Goal: Information Seeking & Learning: Compare options

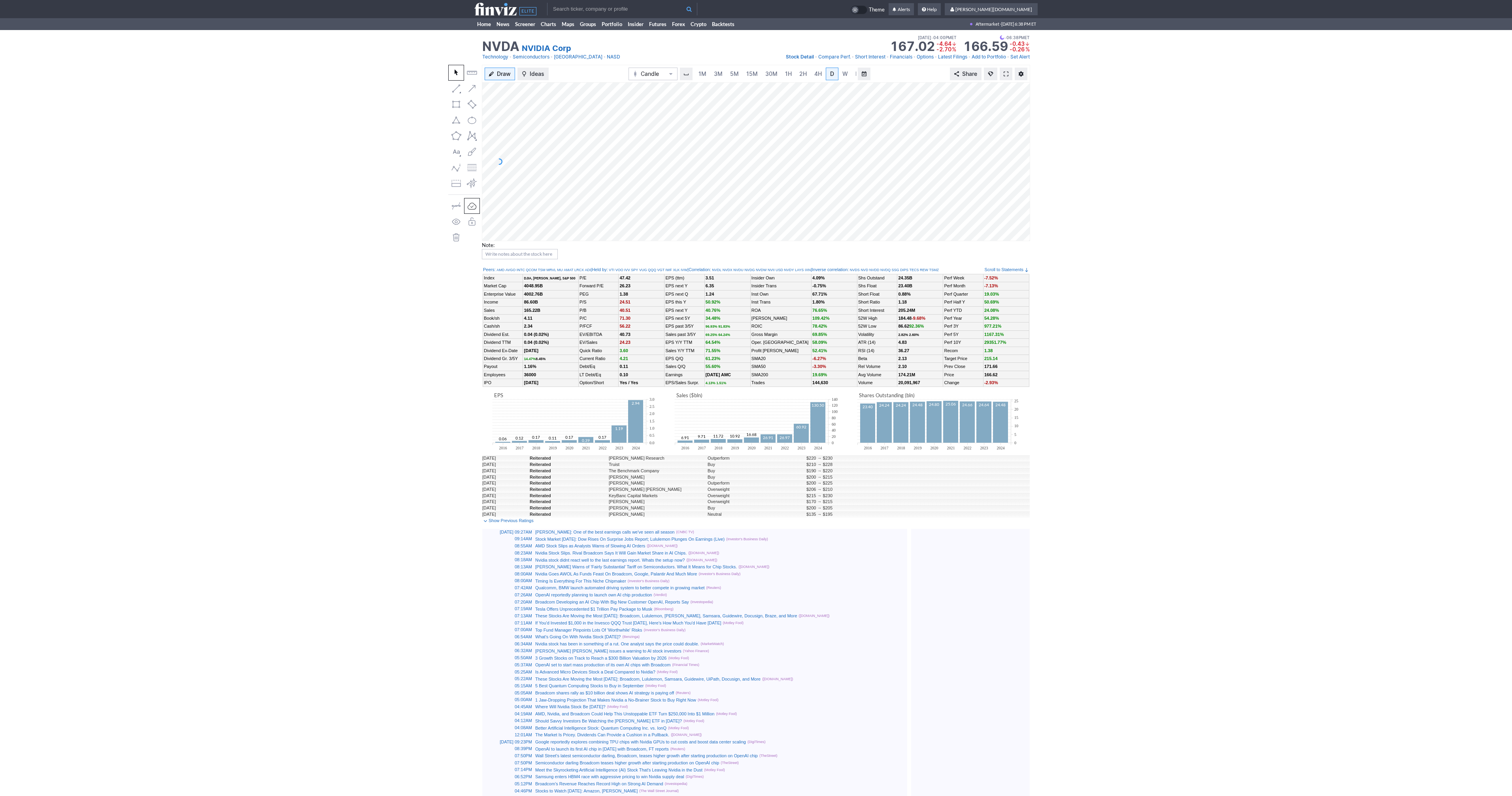
scroll to position [0, 8]
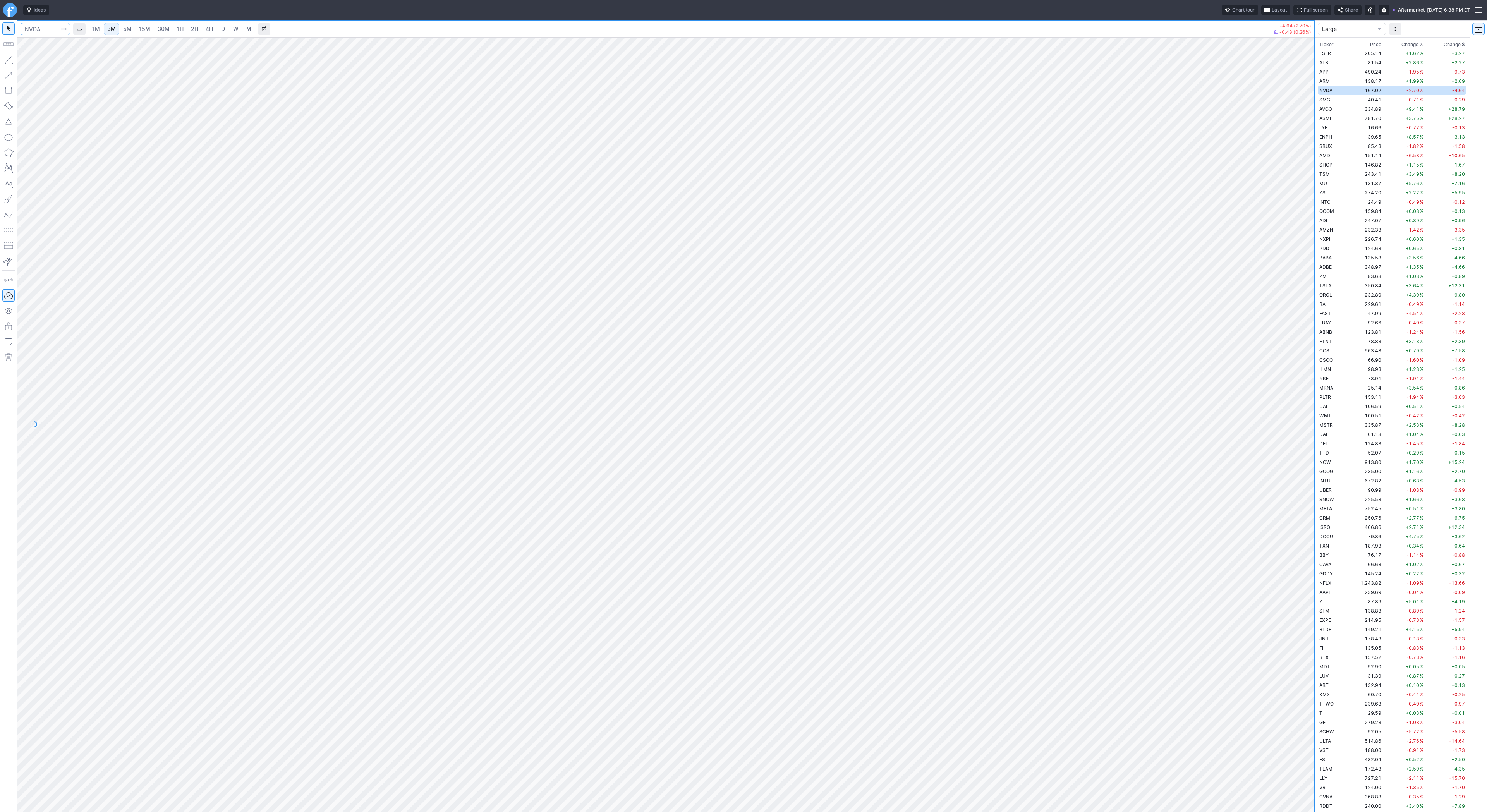
click at [45, 29] on input "Search" at bounding box center [46, 29] width 50 height 12
type input "nvds"
click at [207, 30] on span "4H" at bounding box center [209, 28] width 8 height 6
click at [179, 27] on span "1H" at bounding box center [180, 28] width 6 height 6
click at [32, 29] on input "Search" at bounding box center [46, 29] width 50 height 12
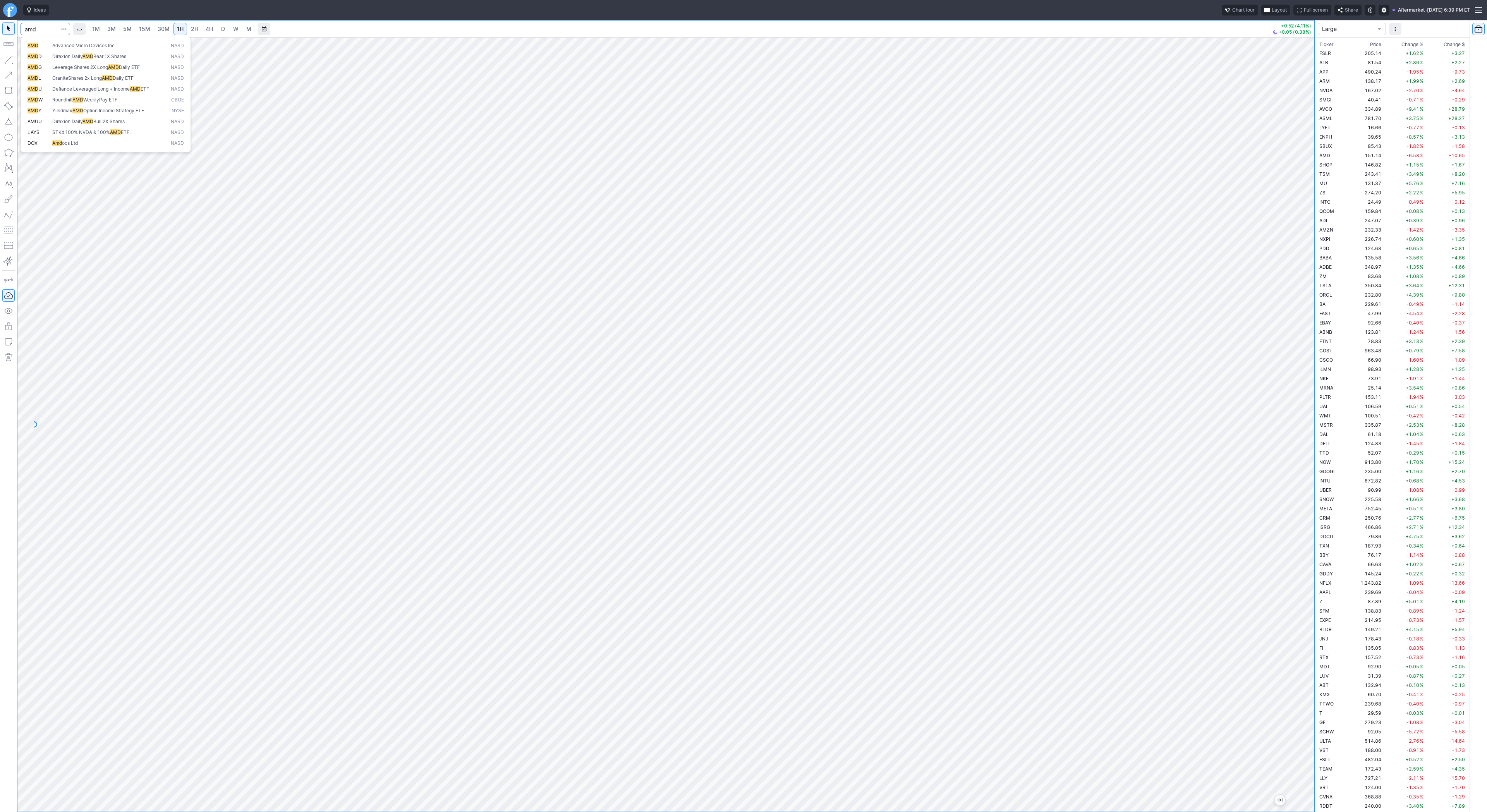
type input "amd"
click at [51, 57] on span "Direxion Daily AMD Bear 1X Shares" at bounding box center [110, 57] width 118 height 6
click at [10, 59] on button "button" at bounding box center [8, 59] width 12 height 12
drag, startPoint x: 11, startPoint y: 58, endPoint x: 18, endPoint y: 83, distance: 26.0
click at [11, 58] on button "button" at bounding box center [8, 59] width 12 height 12
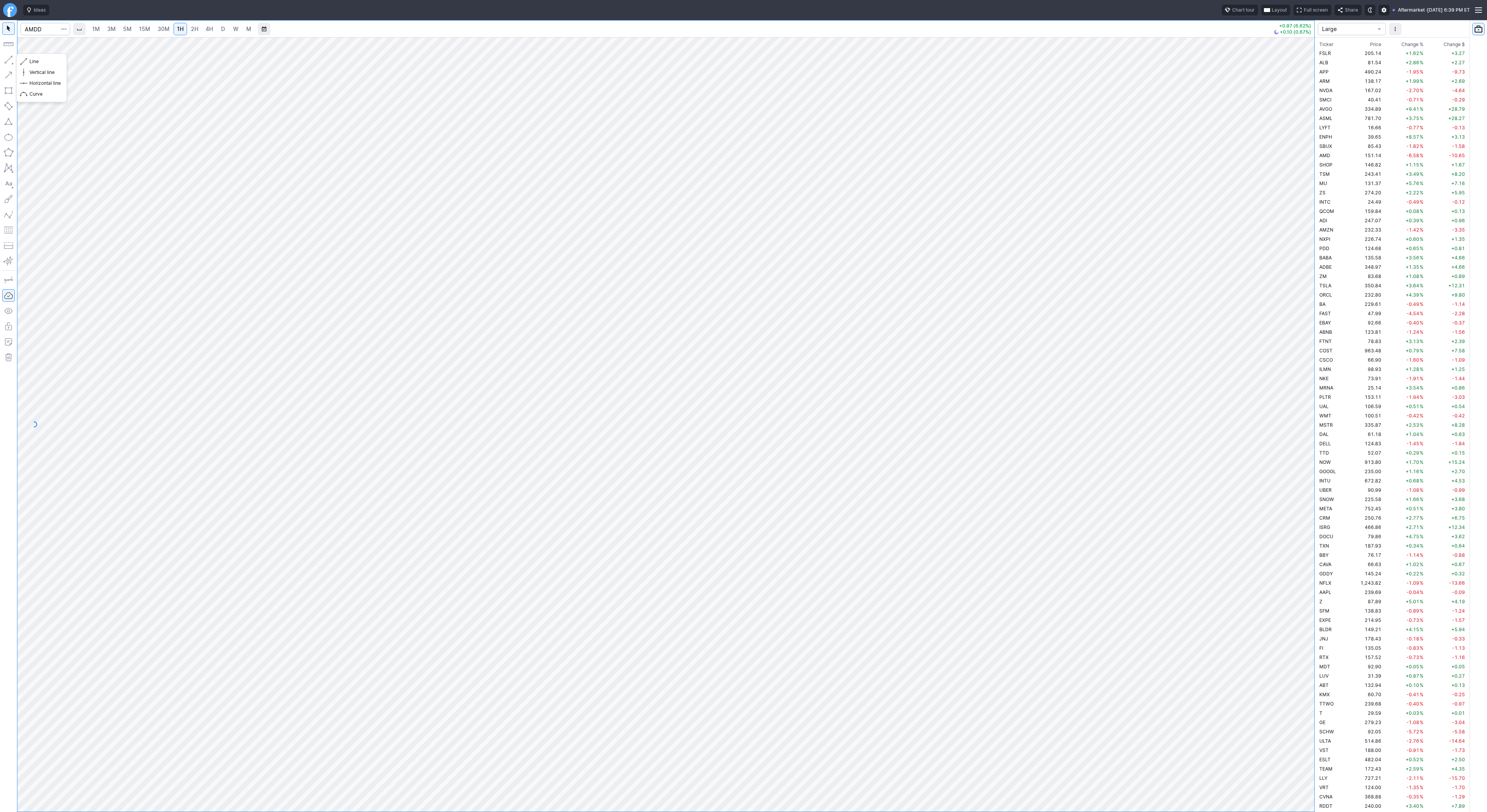
click at [8, 58] on button "button" at bounding box center [8, 59] width 12 height 12
click at [44, 61] on span "Line" at bounding box center [45, 61] width 31 height 8
click at [11, 59] on button "button" at bounding box center [8, 59] width 12 height 12
click at [12, 57] on button "button" at bounding box center [8, 59] width 12 height 12
click at [13, 56] on button "button" at bounding box center [8, 59] width 12 height 12
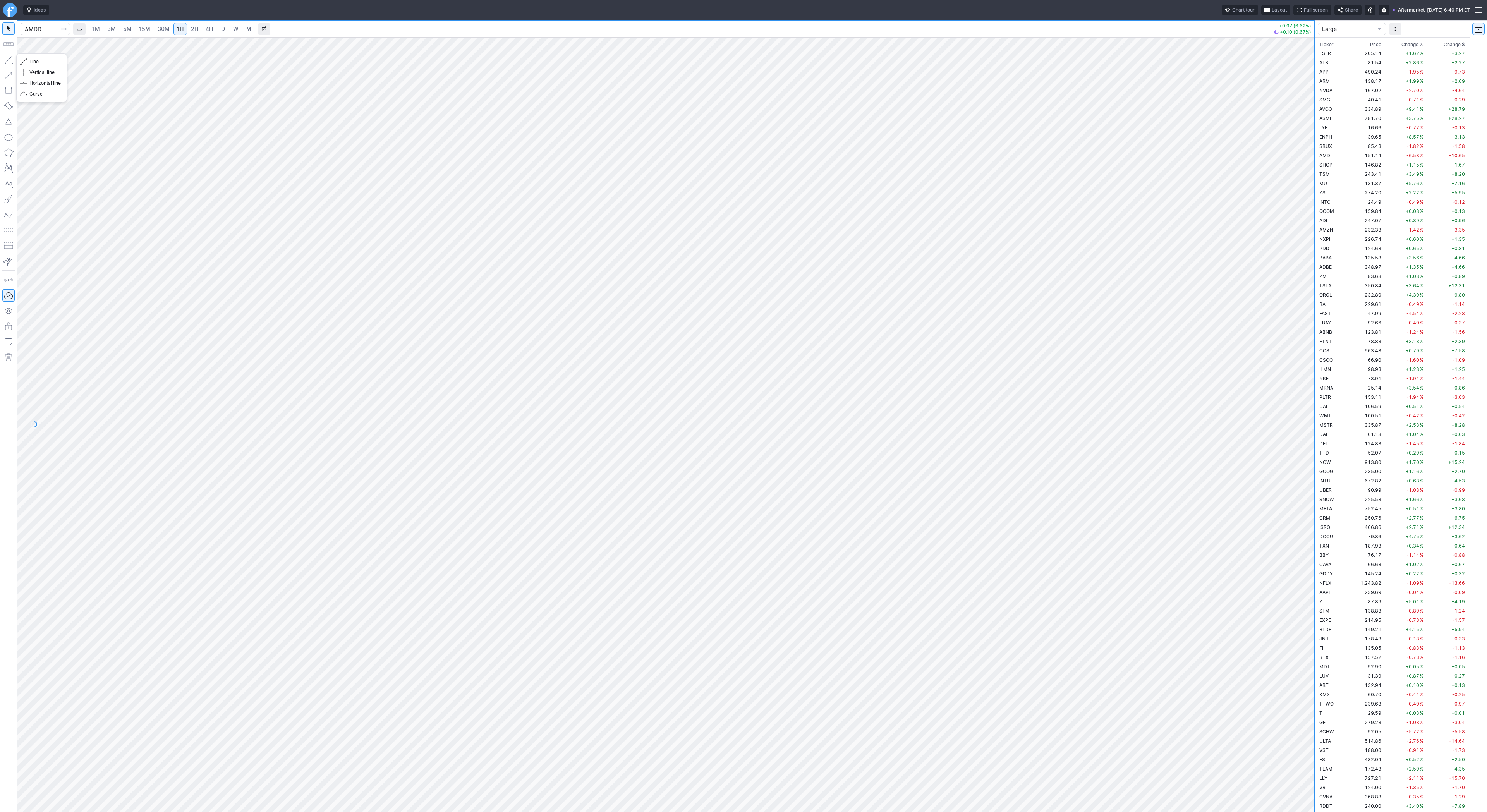
click at [8, 58] on button "button" at bounding box center [8, 59] width 12 height 12
click at [48, 26] on input "Search" at bounding box center [46, 29] width 50 height 12
type input "tsls"
click at [38, 31] on input "Search" at bounding box center [46, 29] width 50 height 12
type input "sh"
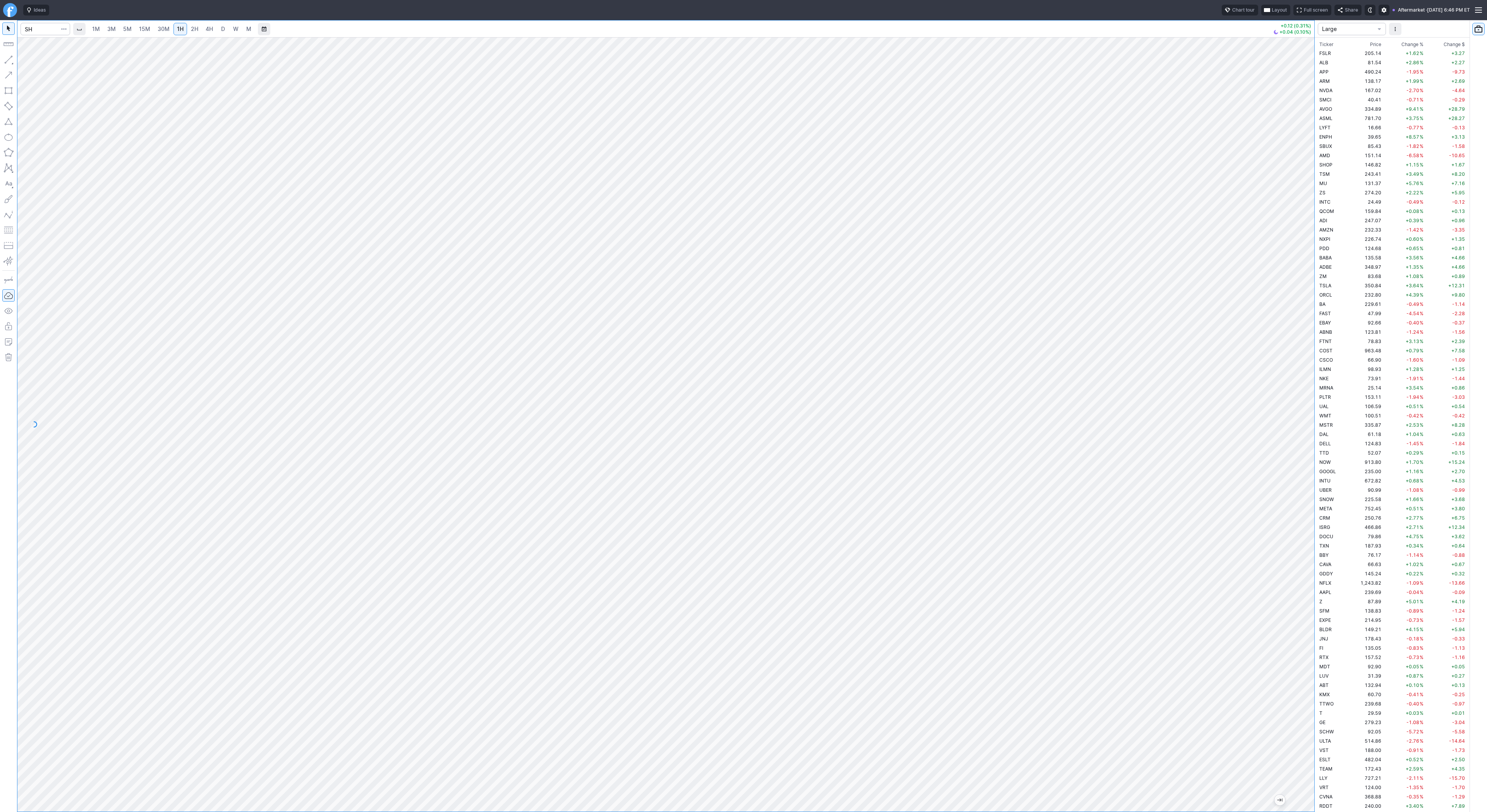
click at [149, 35] on div "1M 3M 5M 15M 30M 1H 2H 4H D W M" at bounding box center [171, 29] width 167 height 14
click at [147, 29] on span "15M" at bounding box center [144, 28] width 11 height 6
click at [10, 61] on button "button" at bounding box center [8, 59] width 12 height 12
click at [31, 59] on span "Line" at bounding box center [45, 61] width 31 height 8
click at [160, 28] on span "30M" at bounding box center [163, 28] width 12 height 6
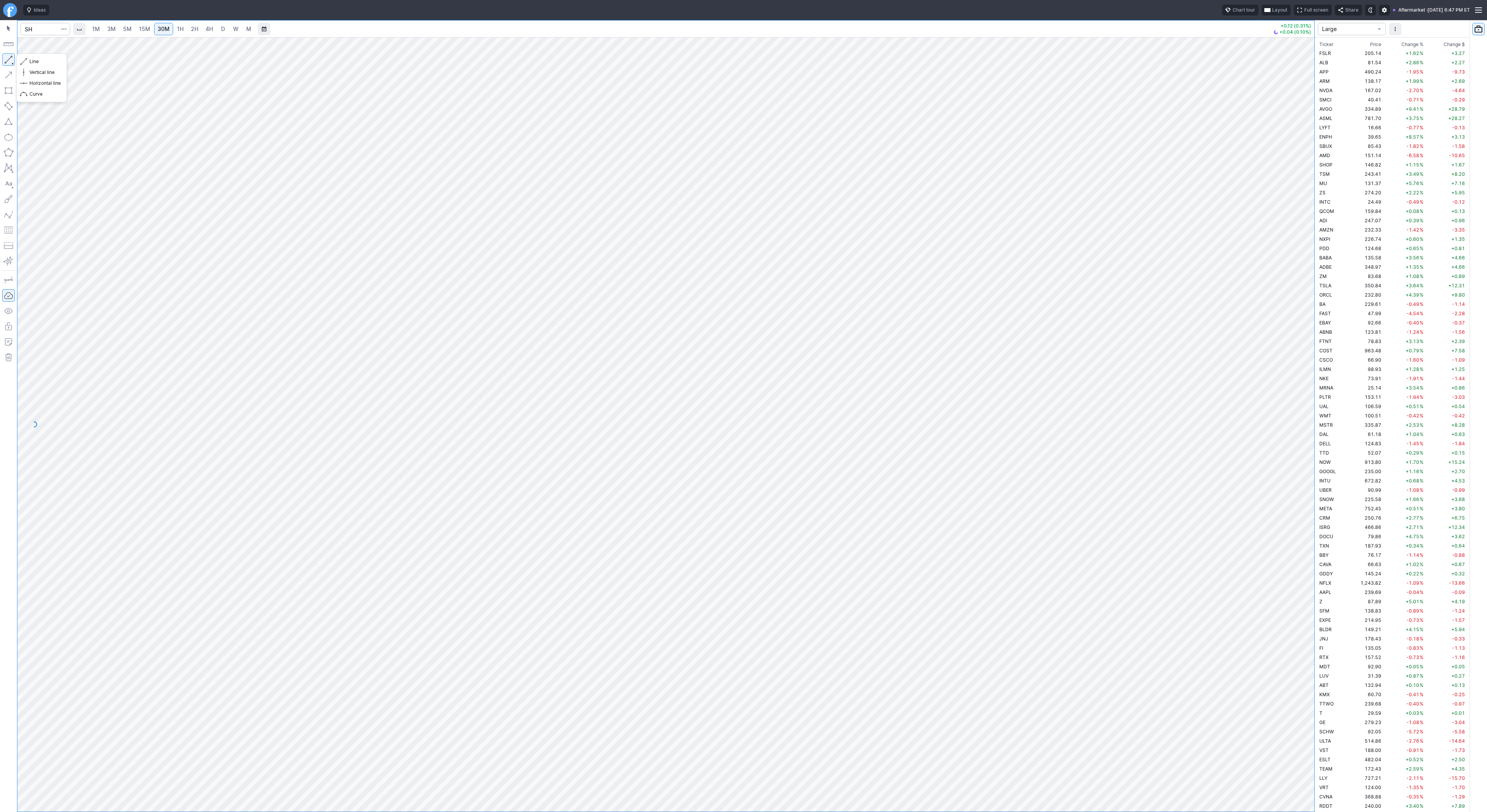
click at [5, 59] on button "button" at bounding box center [8, 59] width 12 height 12
click at [35, 59] on span "Line" at bounding box center [45, 61] width 31 height 8
click at [1394, 388] on div "1M 3M 5M 15M 30M 1H 2H 4H D W M +0.12 (0.31%) +0.04 (0.10%) Large Ticker Price …" at bounding box center [744, 416] width 1487 height 792
click at [32, 61] on span "Line" at bounding box center [45, 61] width 31 height 8
click at [5, 267] on div "1M 3M 5M 15M 30M 1H 2H 4H D W M +0.12 (0.31%) +0.04 (0.10%)" at bounding box center [657, 416] width 1314 height 792
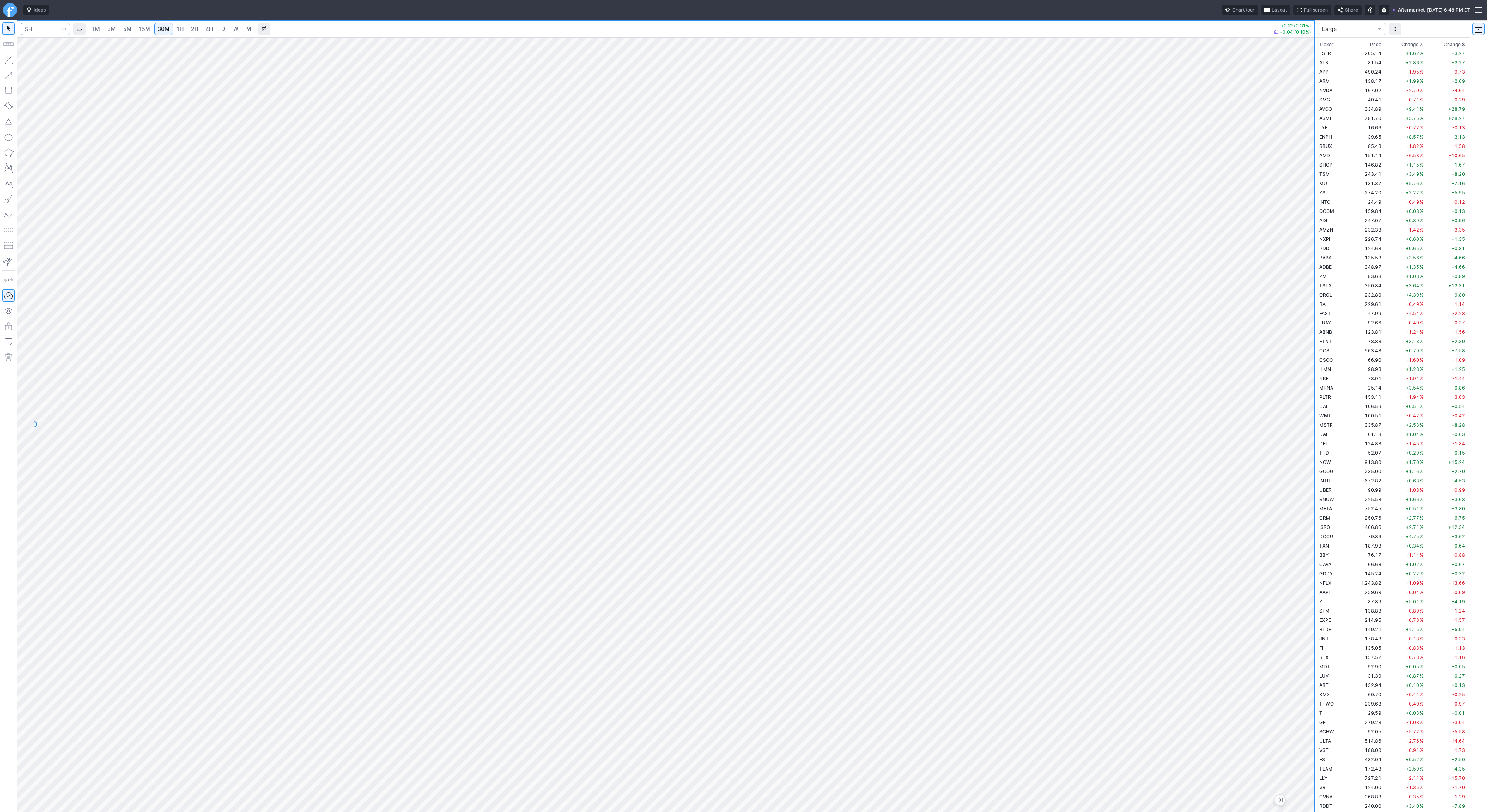
click at [38, 28] on input "Search" at bounding box center [46, 29] width 50 height 12
type input "pltd"
click at [9, 61] on button "button" at bounding box center [8, 59] width 12 height 12
click at [6, 59] on button "button" at bounding box center [8, 59] width 12 height 12
click at [12, 61] on button "button" at bounding box center [8, 59] width 12 height 12
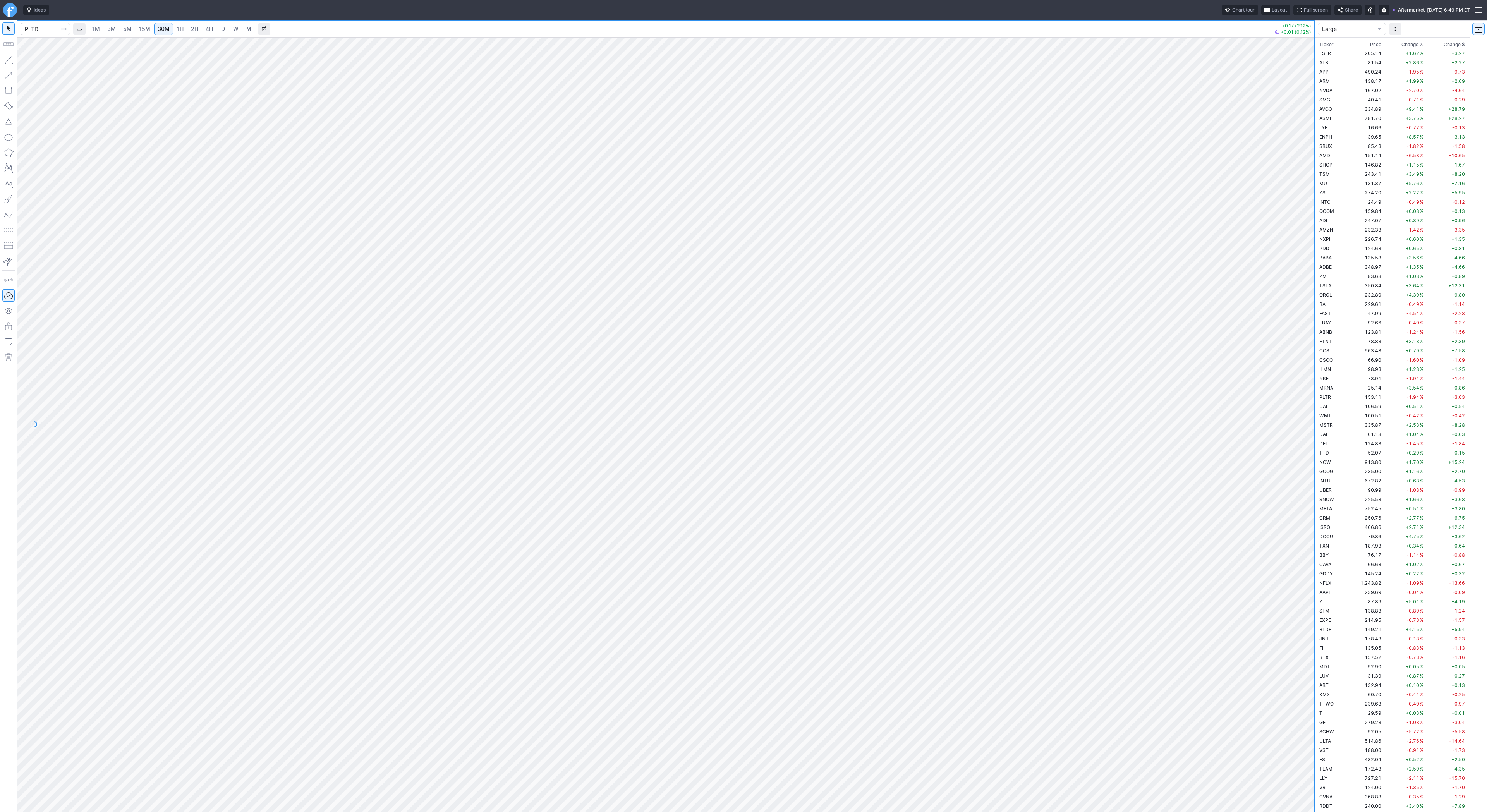
click at [145, 28] on span "15M" at bounding box center [144, 28] width 11 height 6
drag, startPoint x: 1306, startPoint y: 223, endPoint x: 1298, endPoint y: 304, distance: 81.4
click at [1298, 304] on div at bounding box center [1306, 422] width 16 height 755
click at [9, 58] on button "button" at bounding box center [8, 59] width 12 height 12
click at [9, 59] on button "button" at bounding box center [8, 59] width 12 height 12
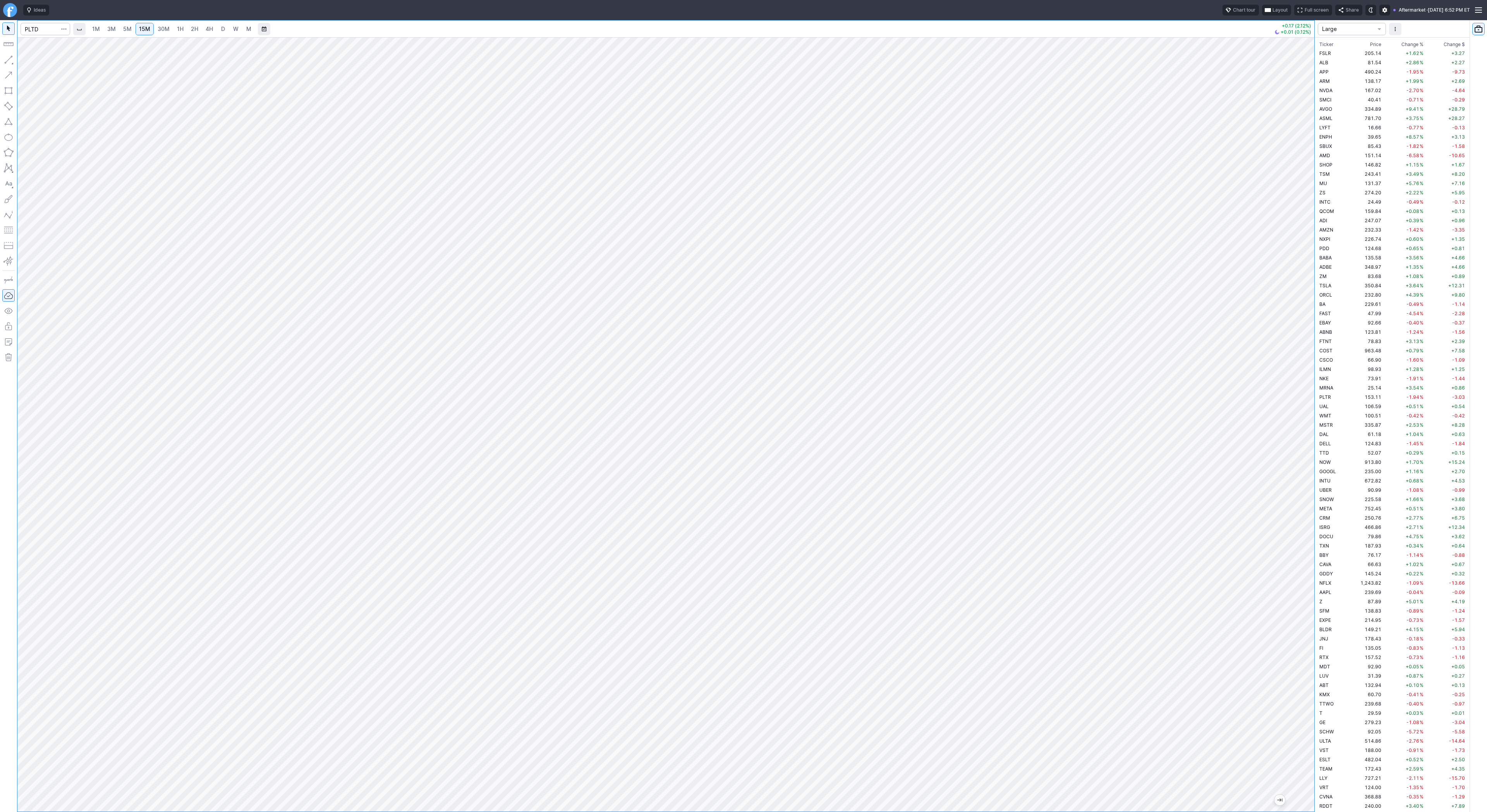
click at [165, 30] on span "30M" at bounding box center [163, 28] width 12 height 6
click at [1288, 461] on div at bounding box center [666, 424] width 1297 height 774
click at [36, 62] on span "Line" at bounding box center [45, 61] width 31 height 8
click at [8, 62] on button "button" at bounding box center [8, 59] width 12 height 12
click at [185, 30] on link "1H" at bounding box center [180, 29] width 13 height 12
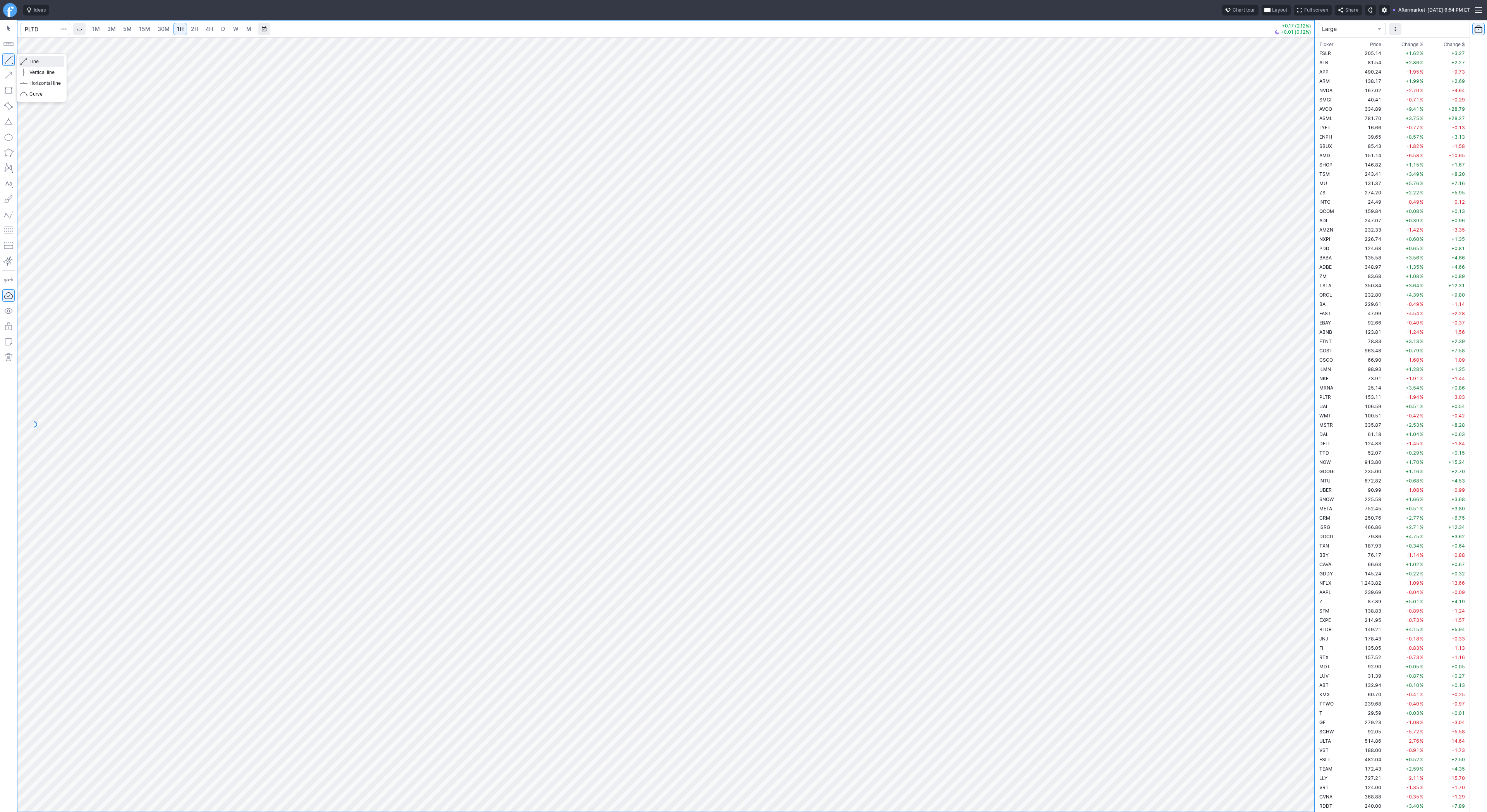
drag, startPoint x: 25, startPoint y: 59, endPoint x: 54, endPoint y: 100, distance: 50.2
click at [25, 59] on span "button" at bounding box center [25, 61] width 5 height 11
click at [44, 64] on span "Line" at bounding box center [45, 61] width 31 height 8
click at [39, 25] on input "Search" at bounding box center [46, 29] width 50 height 12
type input "nvda"
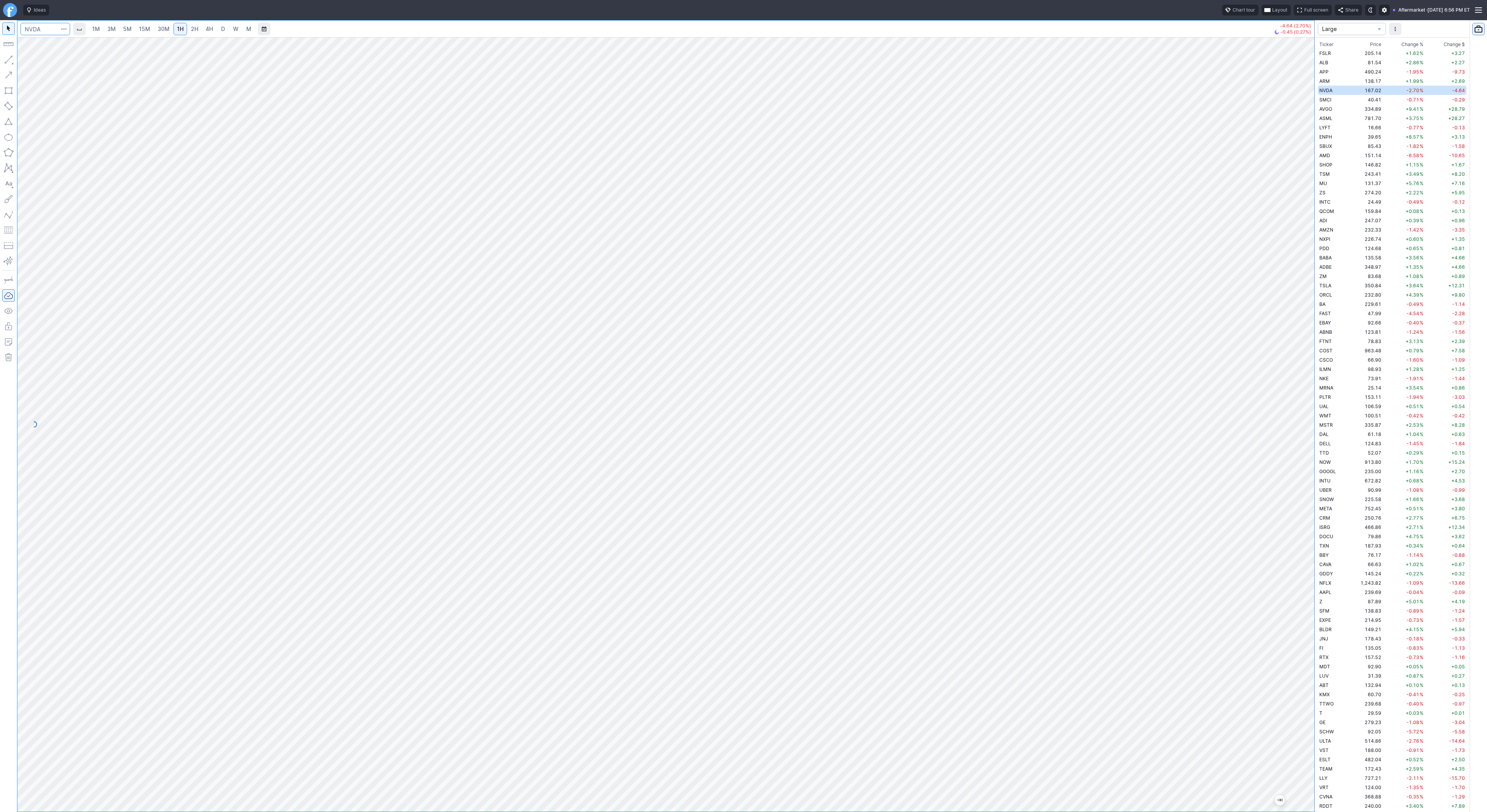
click at [53, 29] on input "Search" at bounding box center [46, 29] width 50 height 12
type input "nvds"
click at [38, 28] on input "Search" at bounding box center [46, 29] width 50 height 12
type input "tsls"
click at [43, 31] on input "Search" at bounding box center [46, 29] width 50 height 12
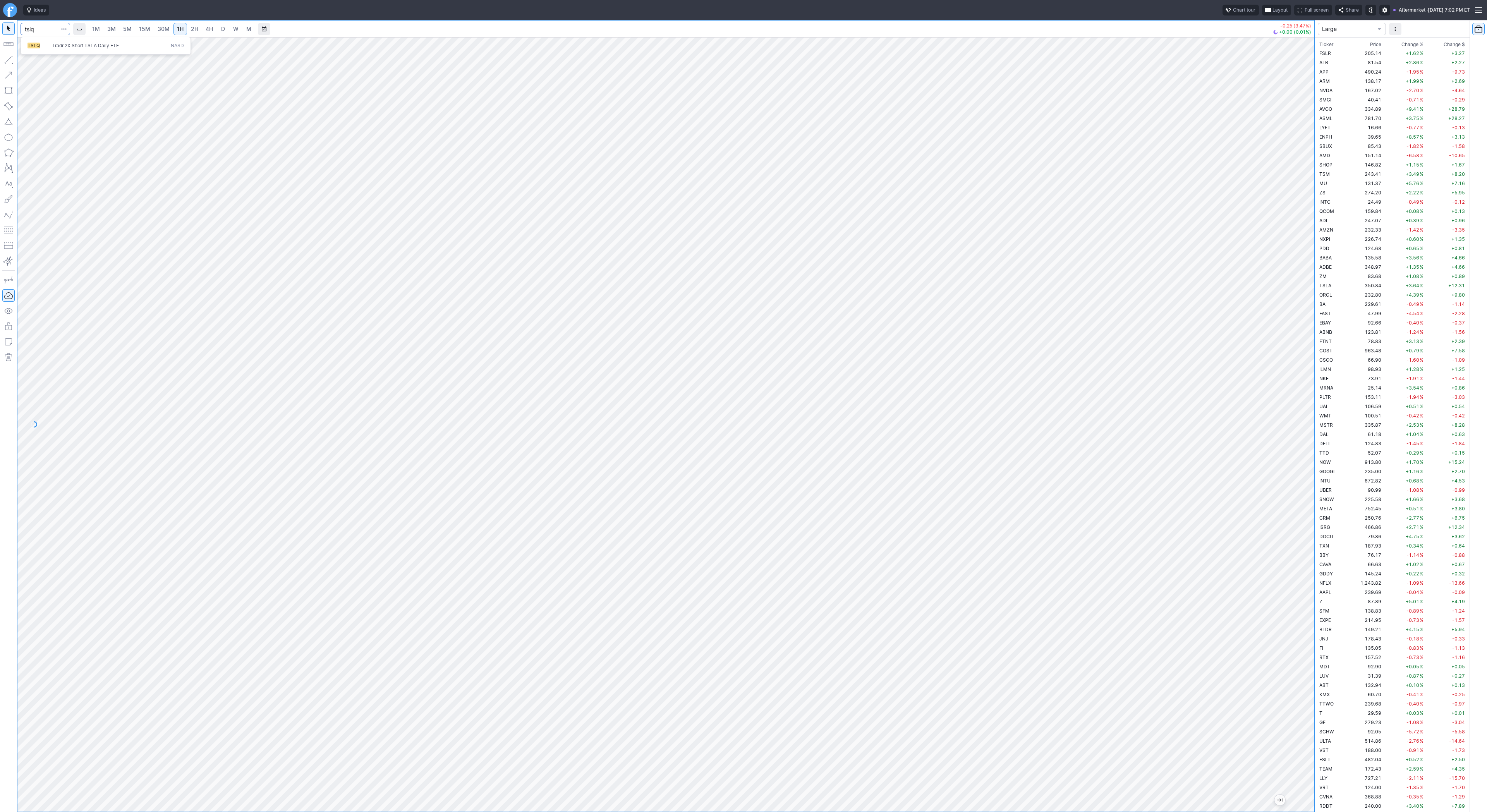
type input "tslq"
click at [44, 31] on input "Search" at bounding box center [46, 29] width 50 height 12
type input "open"
click at [207, 30] on span "4H" at bounding box center [209, 28] width 8 height 6
click at [221, 29] on span "D" at bounding box center [223, 28] width 4 height 6
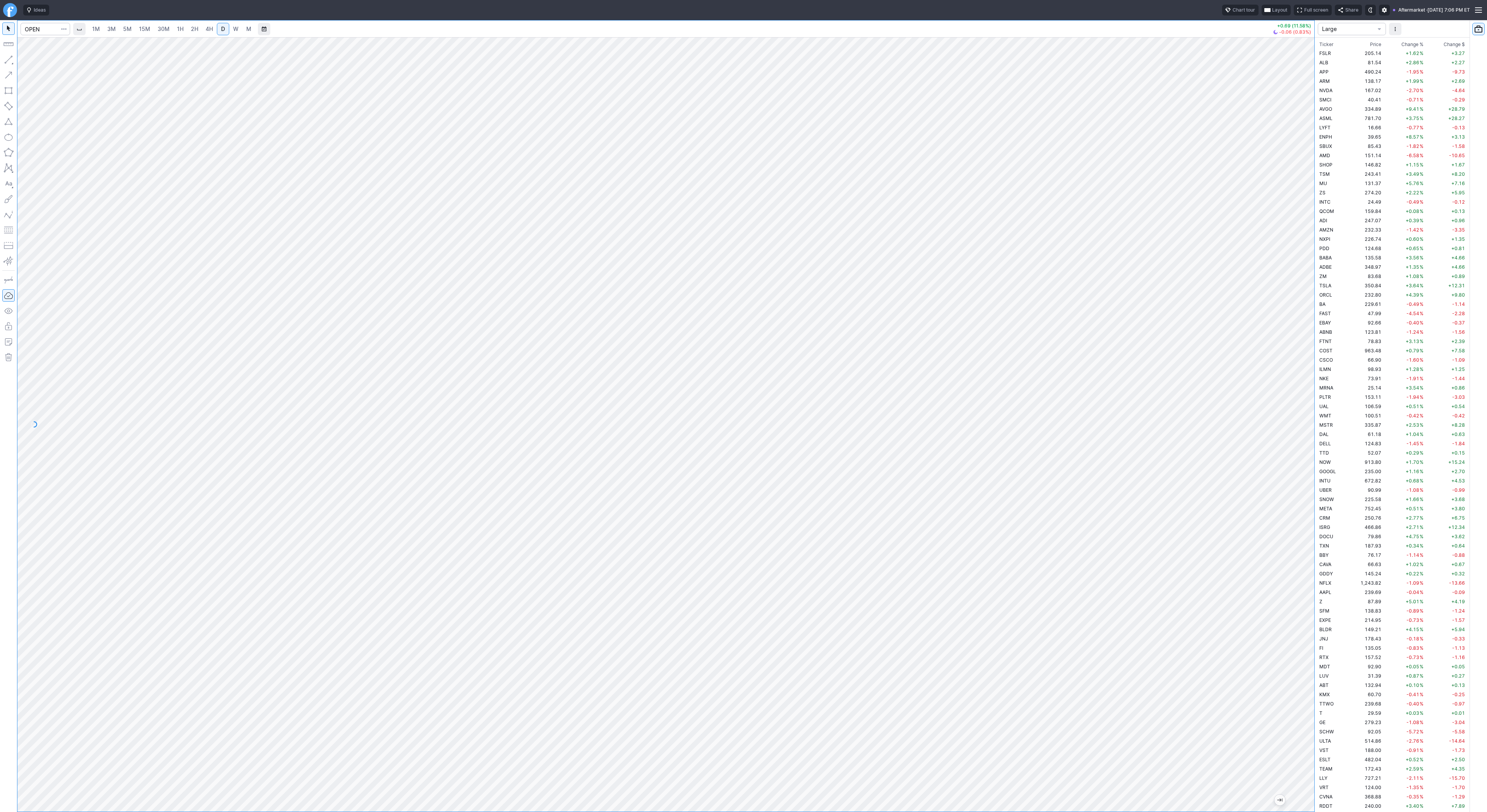
click at [6, 57] on button "button" at bounding box center [8, 59] width 12 height 12
drag, startPoint x: 10, startPoint y: 60, endPoint x: 14, endPoint y: 72, distance: 12.6
click at [12, 68] on div at bounding box center [9, 416] width 17 height 792
click at [2, 58] on button "button" at bounding box center [8, 59] width 12 height 12
click at [34, 61] on span "Line" at bounding box center [45, 61] width 31 height 8
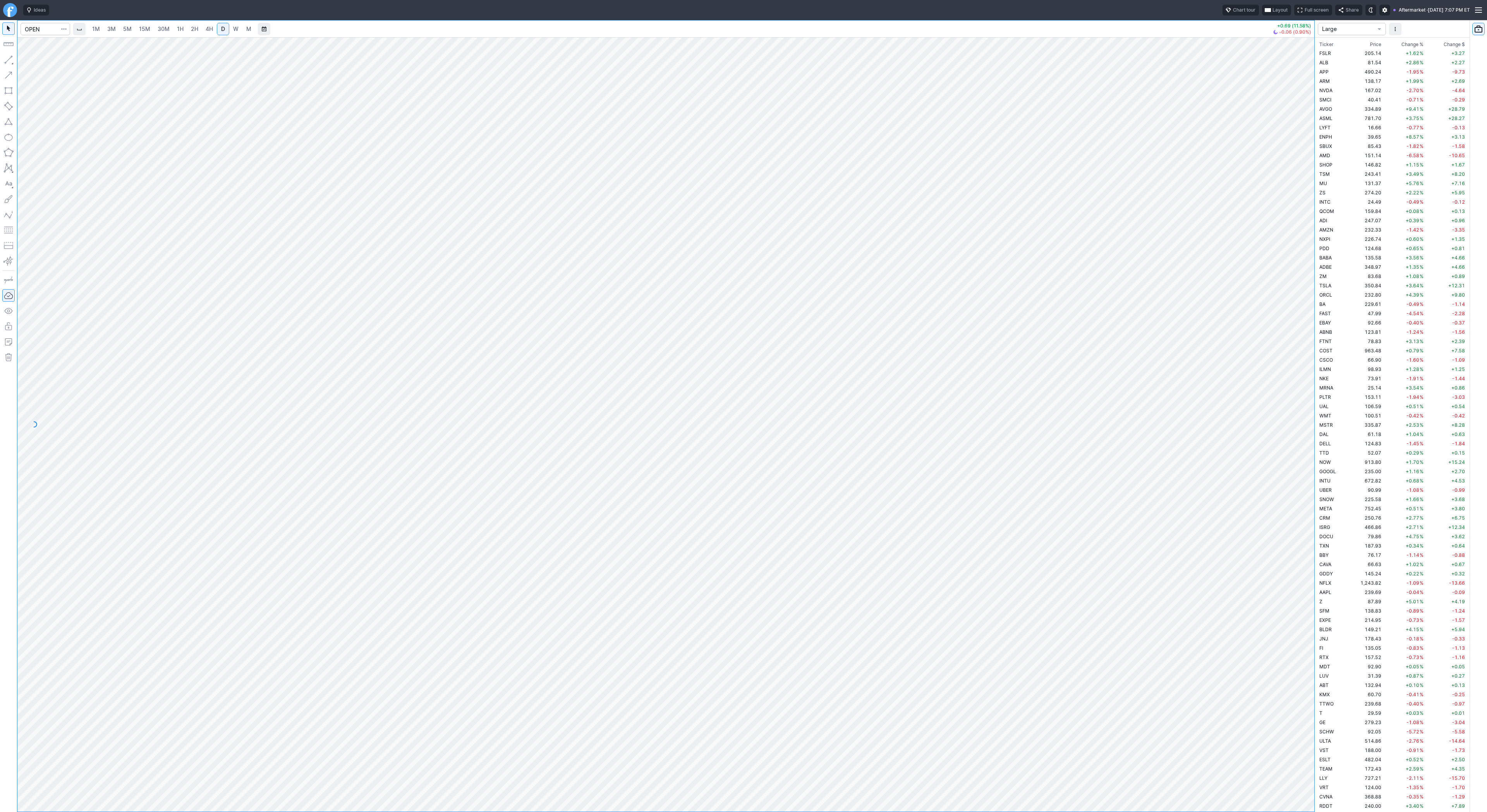
click at [8, 57] on button "button" at bounding box center [8, 59] width 12 height 12
drag, startPoint x: 9, startPoint y: 56, endPoint x: 23, endPoint y: 72, distance: 21.3
click at [9, 57] on button "button" at bounding box center [8, 59] width 12 height 12
click at [47, 31] on input "Search" at bounding box center [46, 29] width 50 height 12
type input "sh"
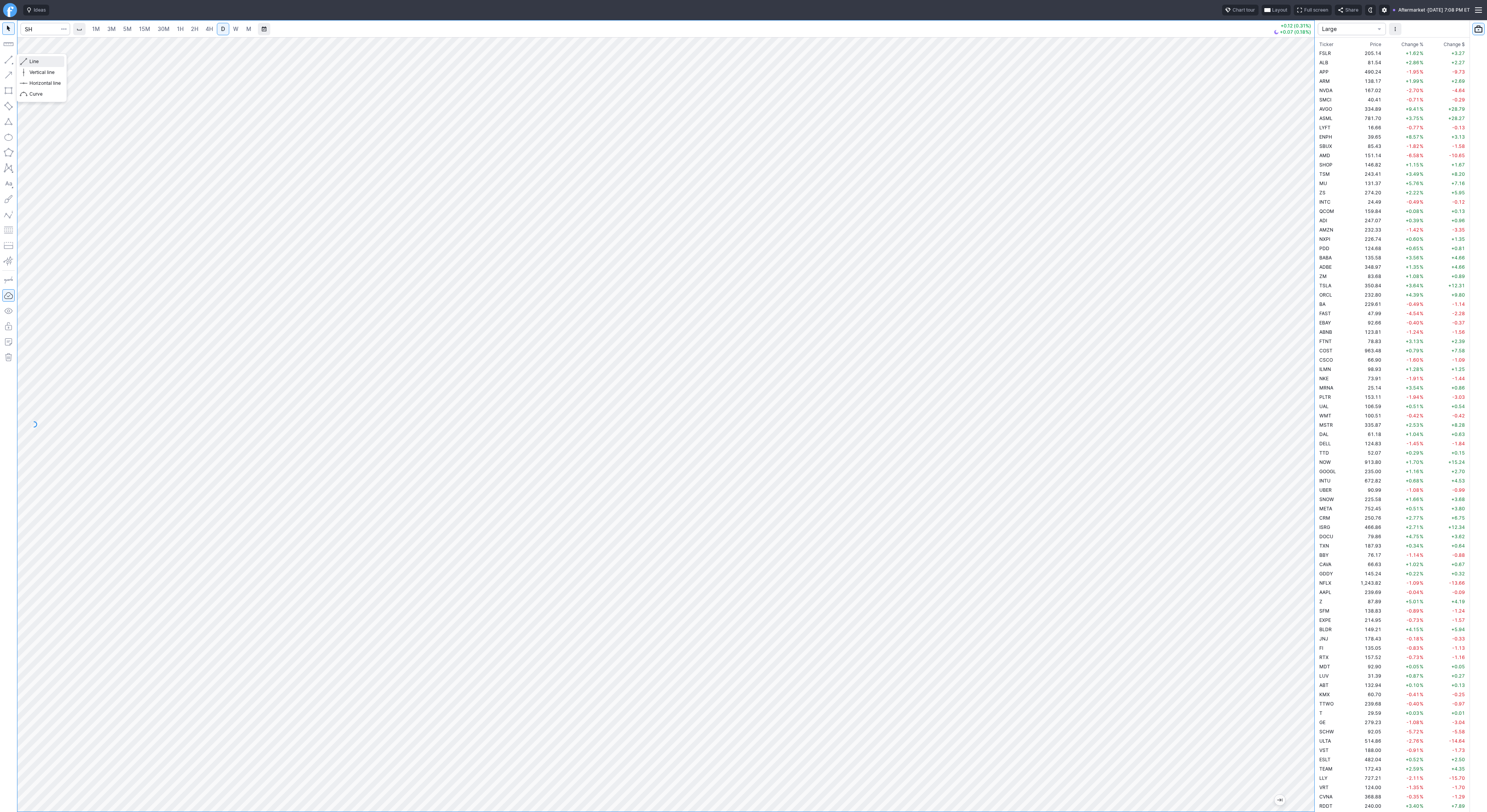
drag, startPoint x: 33, startPoint y: 62, endPoint x: 40, endPoint y: 93, distance: 31.8
click at [33, 62] on span "Line" at bounding box center [45, 61] width 31 height 8
click at [5, 58] on button "button" at bounding box center [8, 59] width 12 height 12
drag, startPoint x: 51, startPoint y: 64, endPoint x: 65, endPoint y: 92, distance: 31.3
click at [51, 64] on span "Line" at bounding box center [45, 61] width 31 height 8
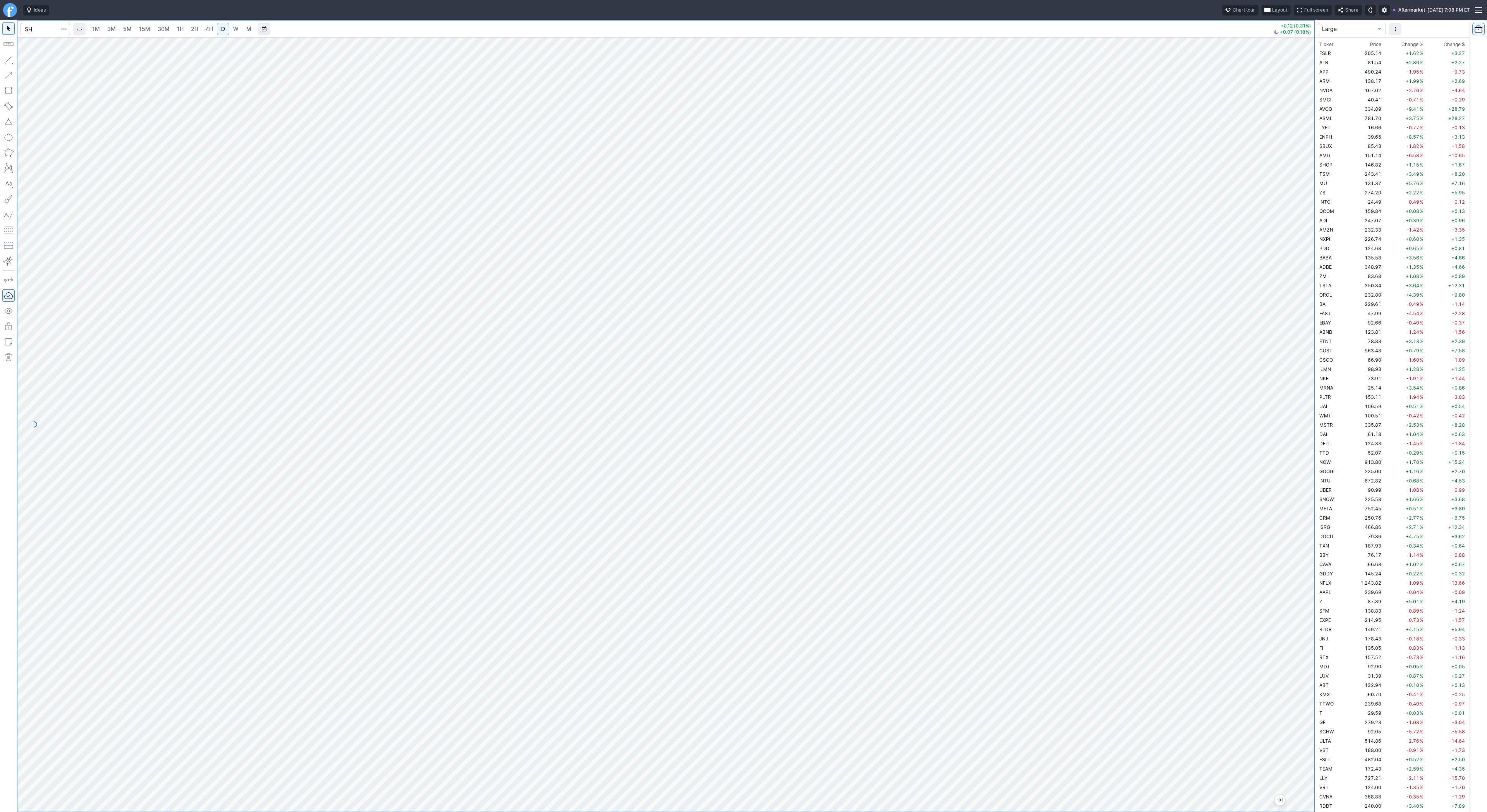
click at [206, 29] on span "4H" at bounding box center [209, 28] width 8 height 6
click at [28, 59] on button "Line" at bounding box center [42, 61] width 45 height 11
click at [44, 62] on span "Line" at bounding box center [45, 61] width 31 height 8
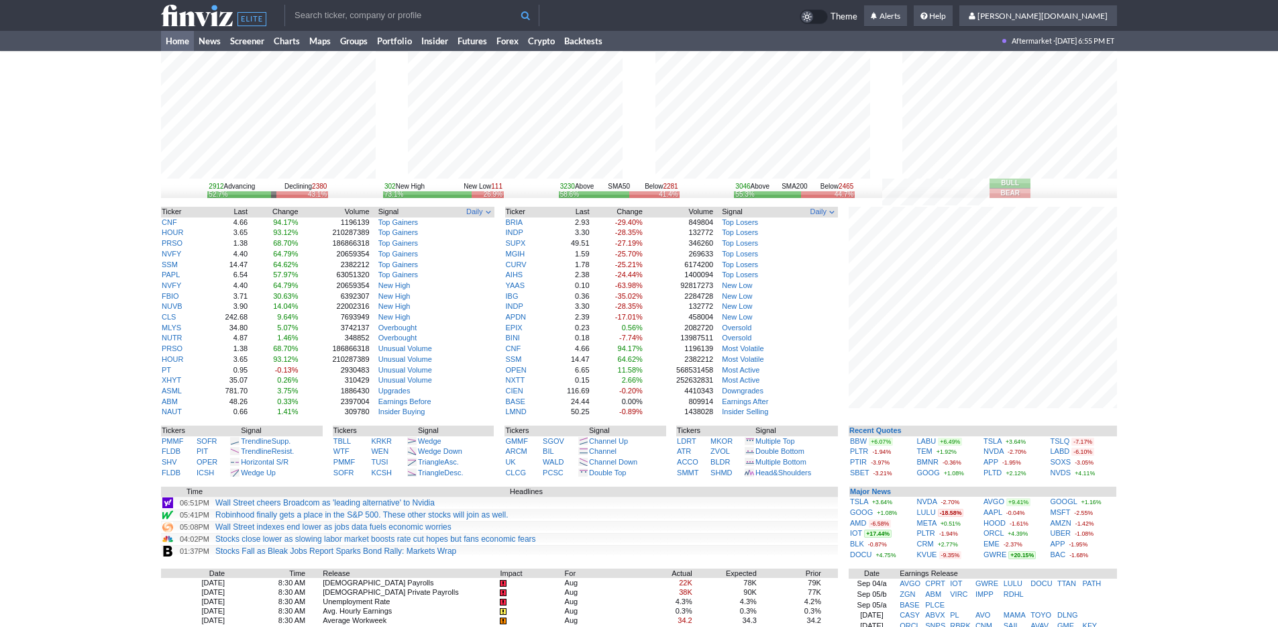
click at [175, 41] on link "Home" at bounding box center [177, 41] width 33 height 20
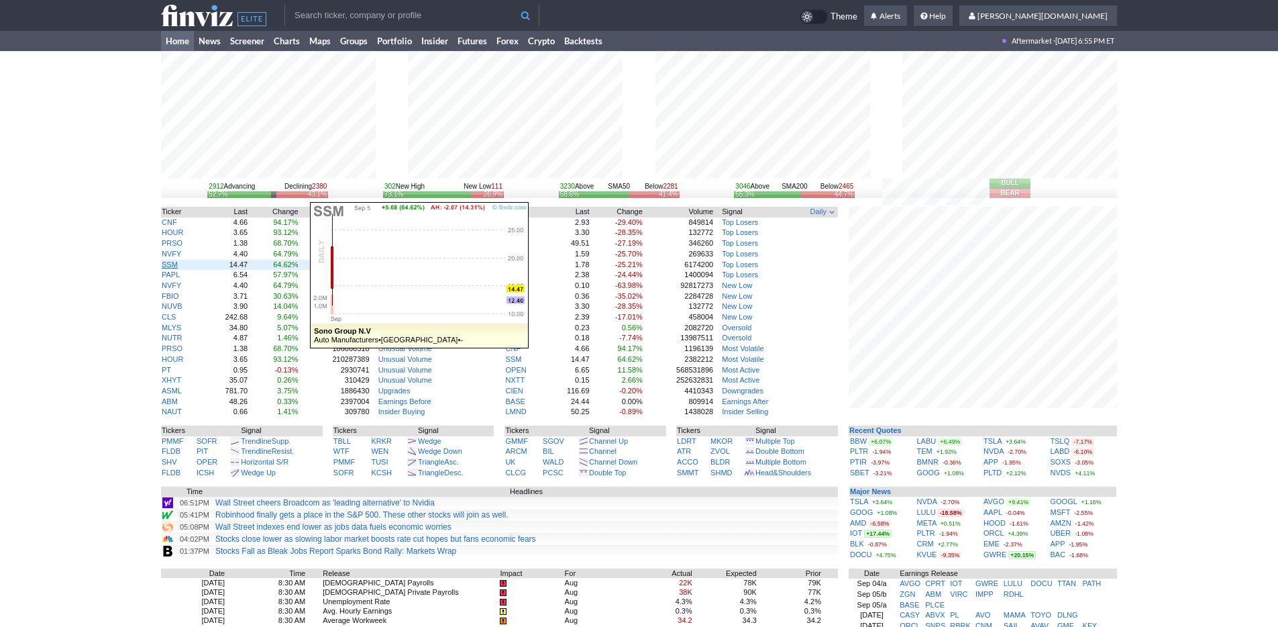
click at [176, 266] on link "SSM" at bounding box center [170, 264] width 16 height 8
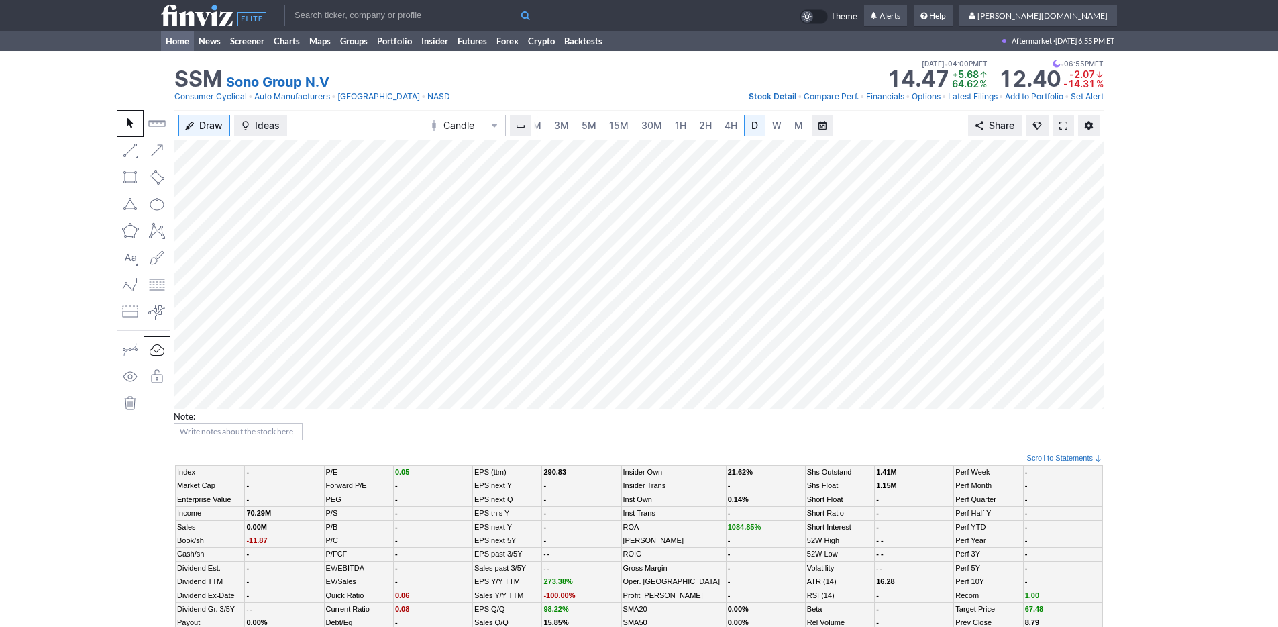
click at [182, 40] on link "Home" at bounding box center [177, 41] width 33 height 20
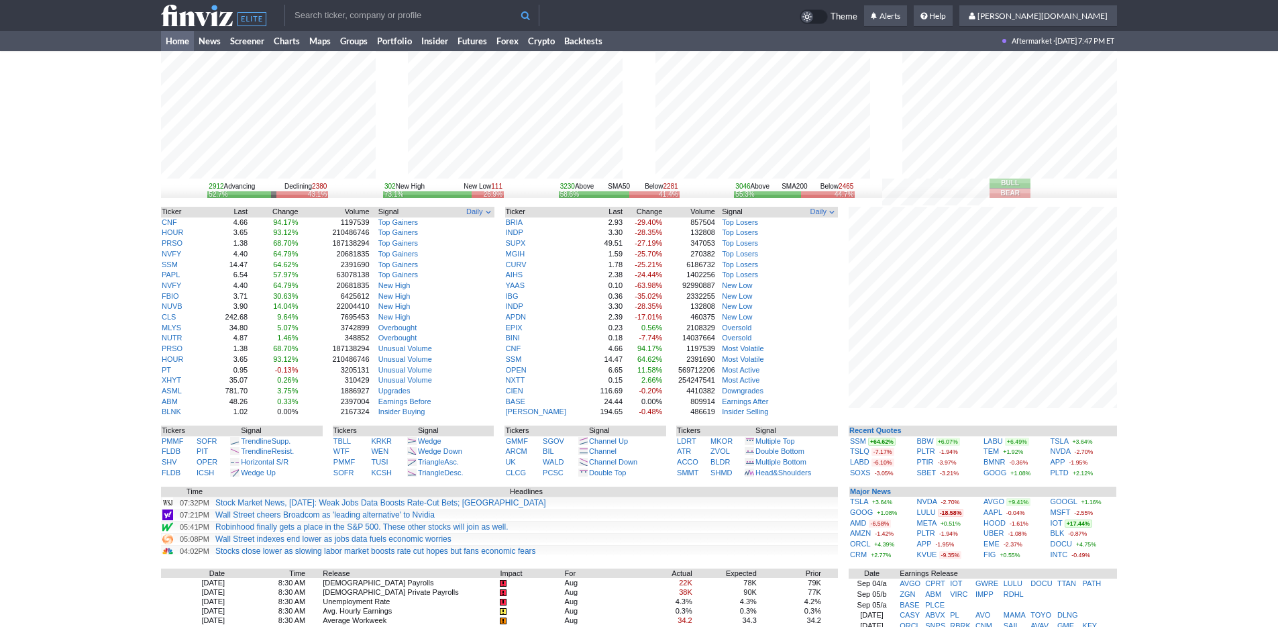
click at [182, 45] on link "Home" at bounding box center [177, 41] width 33 height 20
click at [38, 112] on div "2912 Advancing Declining 2380 52.7% 43.1% 302 New High New Low 111 73.1% 26.9% …" at bounding box center [639, 428] width 1278 height 755
click at [184, 36] on link "Home" at bounding box center [177, 41] width 33 height 20
click at [197, 22] on icon at bounding box center [213, 15] width 105 height 21
click at [221, 45] on link "News" at bounding box center [210, 41] width 32 height 20
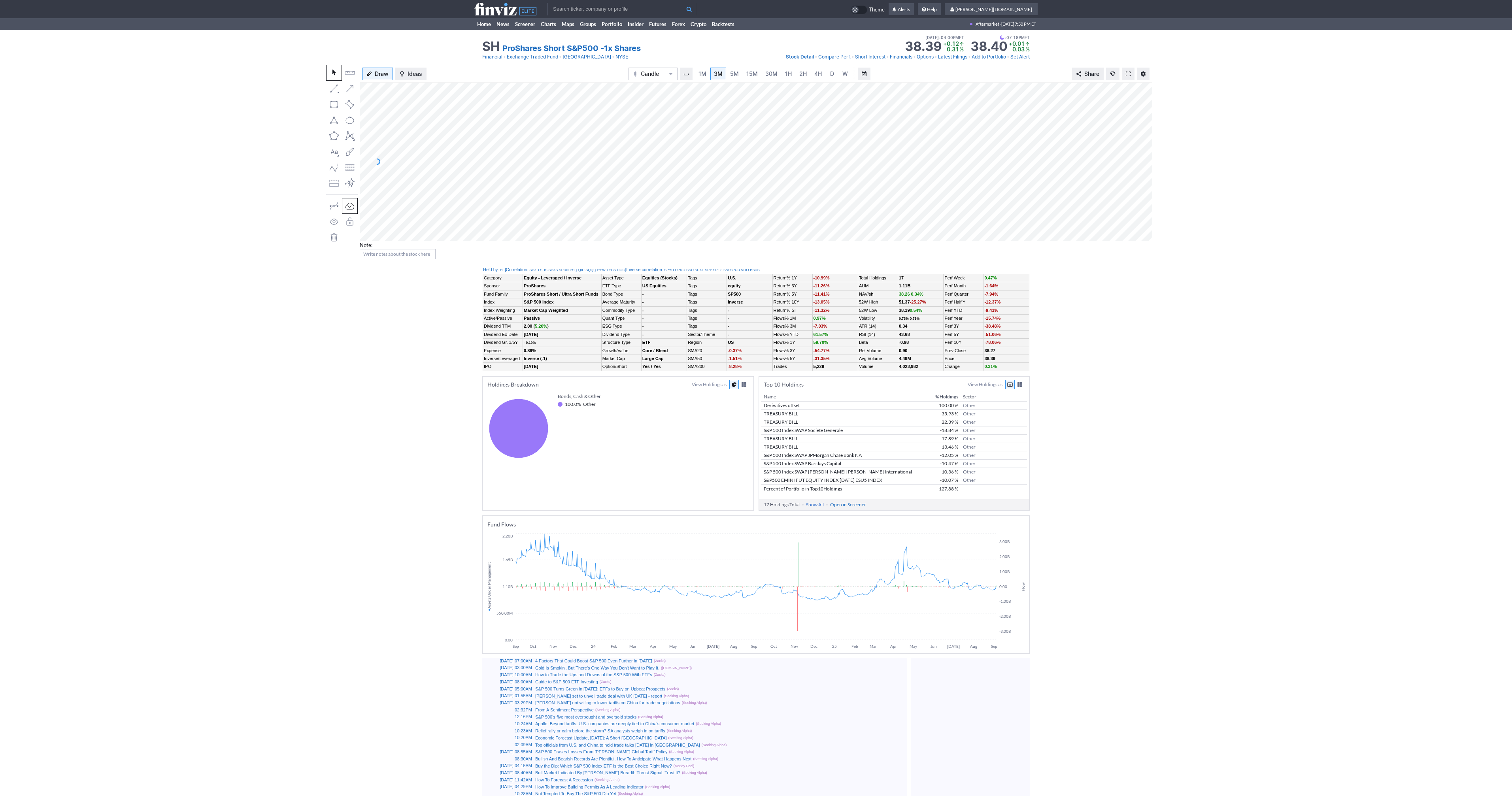
click at [1126, 76] on span at bounding box center [1128, 74] width 5 height 6
click at [253, 112] on div "Draw Ideas Candle 1M 3M 5M 15M 30M 1H 2H 4H D W M Share Note:" at bounding box center [756, 165] width 1512 height 201
click at [1128, 74] on span at bounding box center [1128, 74] width 5 height 6
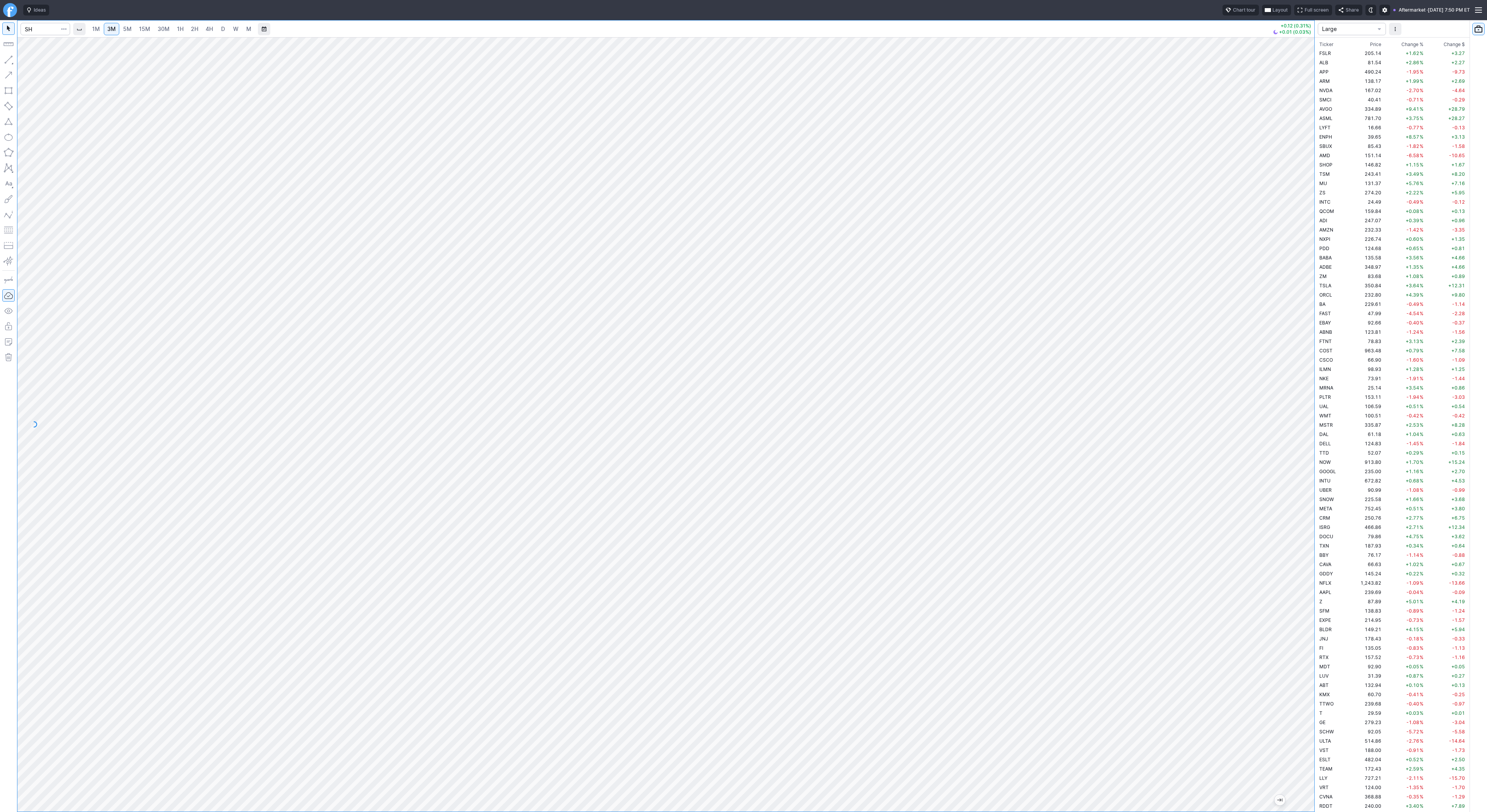
click at [164, 29] on span "30M" at bounding box center [163, 28] width 12 height 6
click at [35, 59] on span "Line" at bounding box center [45, 61] width 31 height 8
click at [12, 57] on button "button" at bounding box center [8, 59] width 12 height 12
click at [11, 59] on button "button" at bounding box center [8, 59] width 12 height 12
click at [9, 63] on button "button" at bounding box center [8, 59] width 12 height 12
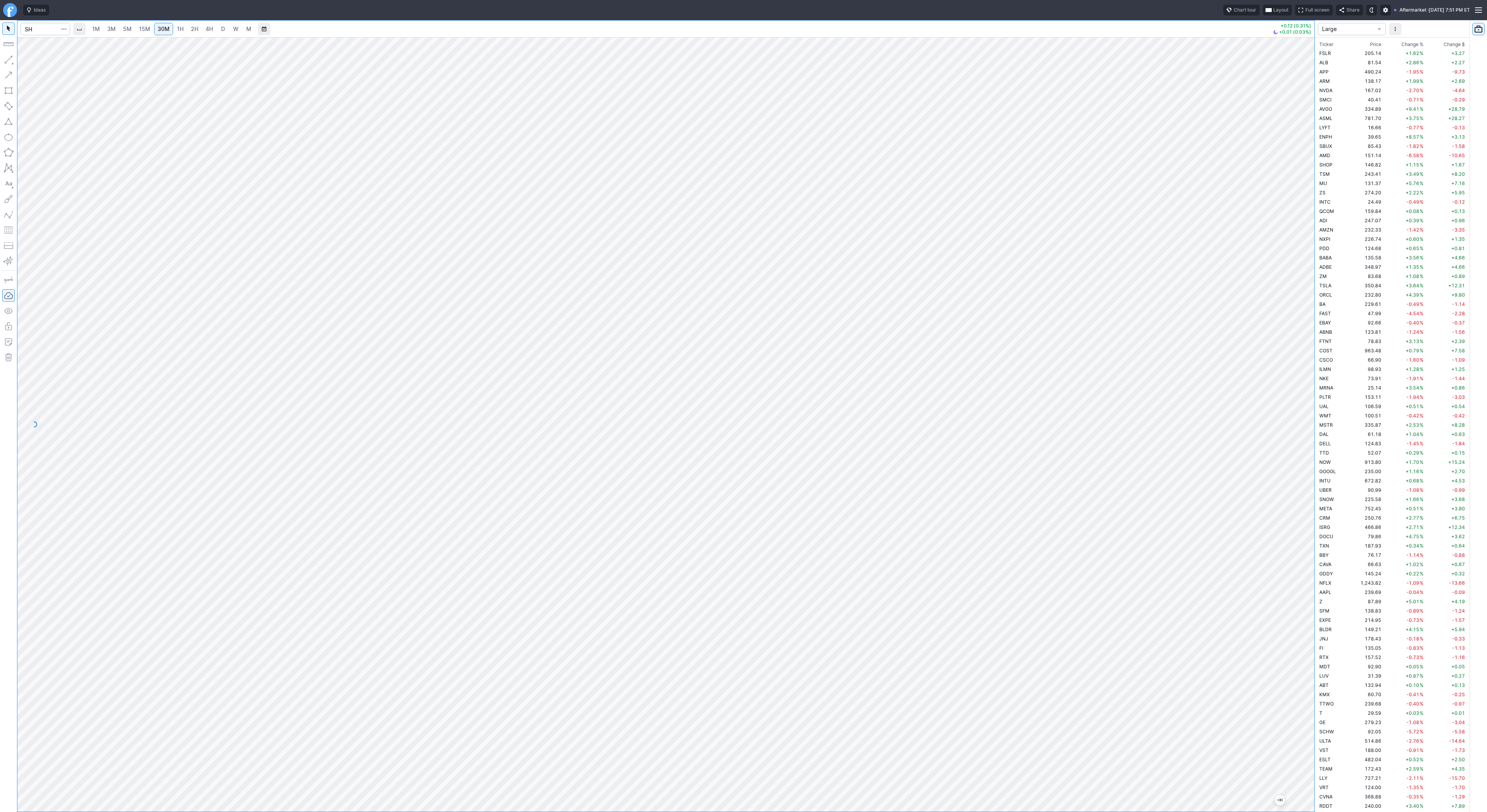
click at [9, 60] on button "button" at bounding box center [8, 59] width 12 height 12
click at [5, 59] on button "button" at bounding box center [8, 59] width 12 height 12
drag, startPoint x: 6, startPoint y: 63, endPoint x: 36, endPoint y: 100, distance: 47.6
click at [6, 66] on div at bounding box center [9, 416] width 17 height 792
click at [13, 60] on button "button" at bounding box center [8, 59] width 12 height 12
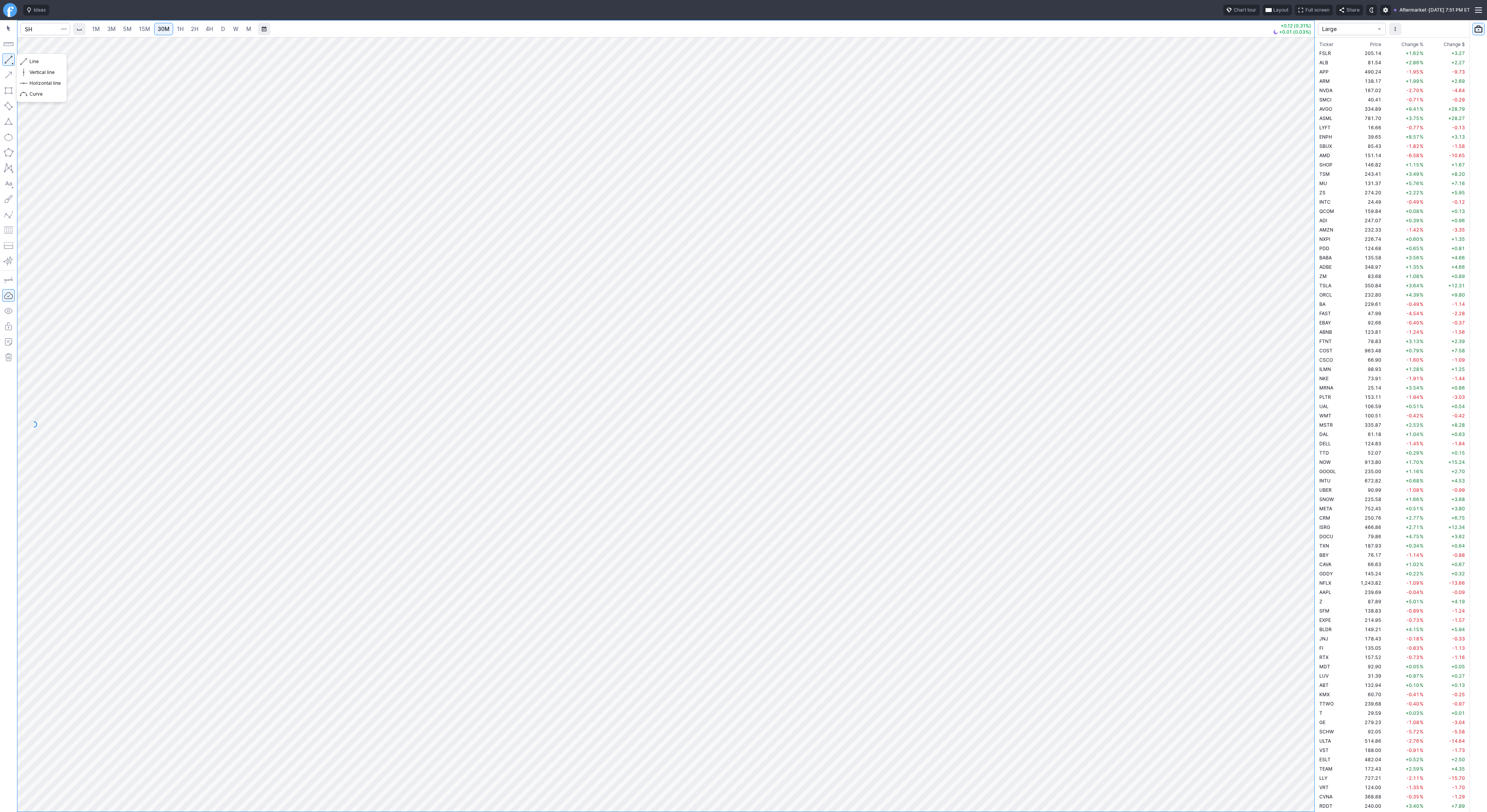
click at [8, 59] on button "button" at bounding box center [8, 59] width 12 height 12
click at [30, 58] on span "Line" at bounding box center [45, 61] width 31 height 8
click at [50, 31] on input "Search" at bounding box center [46, 29] width 50 height 12
type input "avgo"
click at [182, 31] on span "1H" at bounding box center [180, 28] width 6 height 6
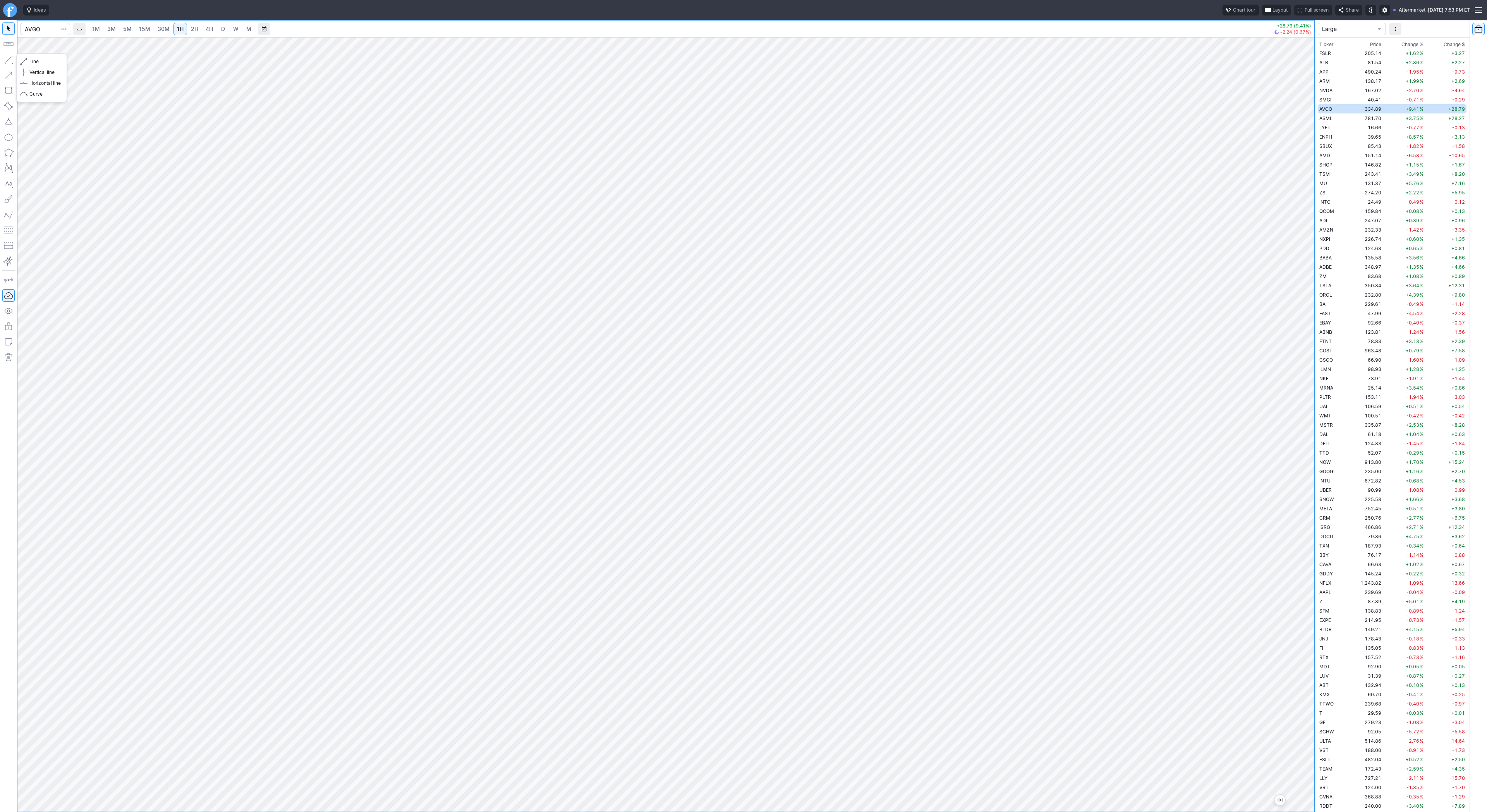
click at [11, 54] on button "button" at bounding box center [8, 59] width 12 height 12
click at [1325, 383] on div "1M 3M 5M 15M 30M 1H 2H 4H D W M +28.79 (9.41%) -2.24 (0.67%) Large Ticker Price…" at bounding box center [744, 416] width 1487 height 792
click at [1296, 522] on div at bounding box center [666, 424] width 1297 height 774
click at [210, 27] on span "4H" at bounding box center [209, 28] width 8 height 6
click at [1306, 483] on div at bounding box center [1306, 422] width 16 height 755
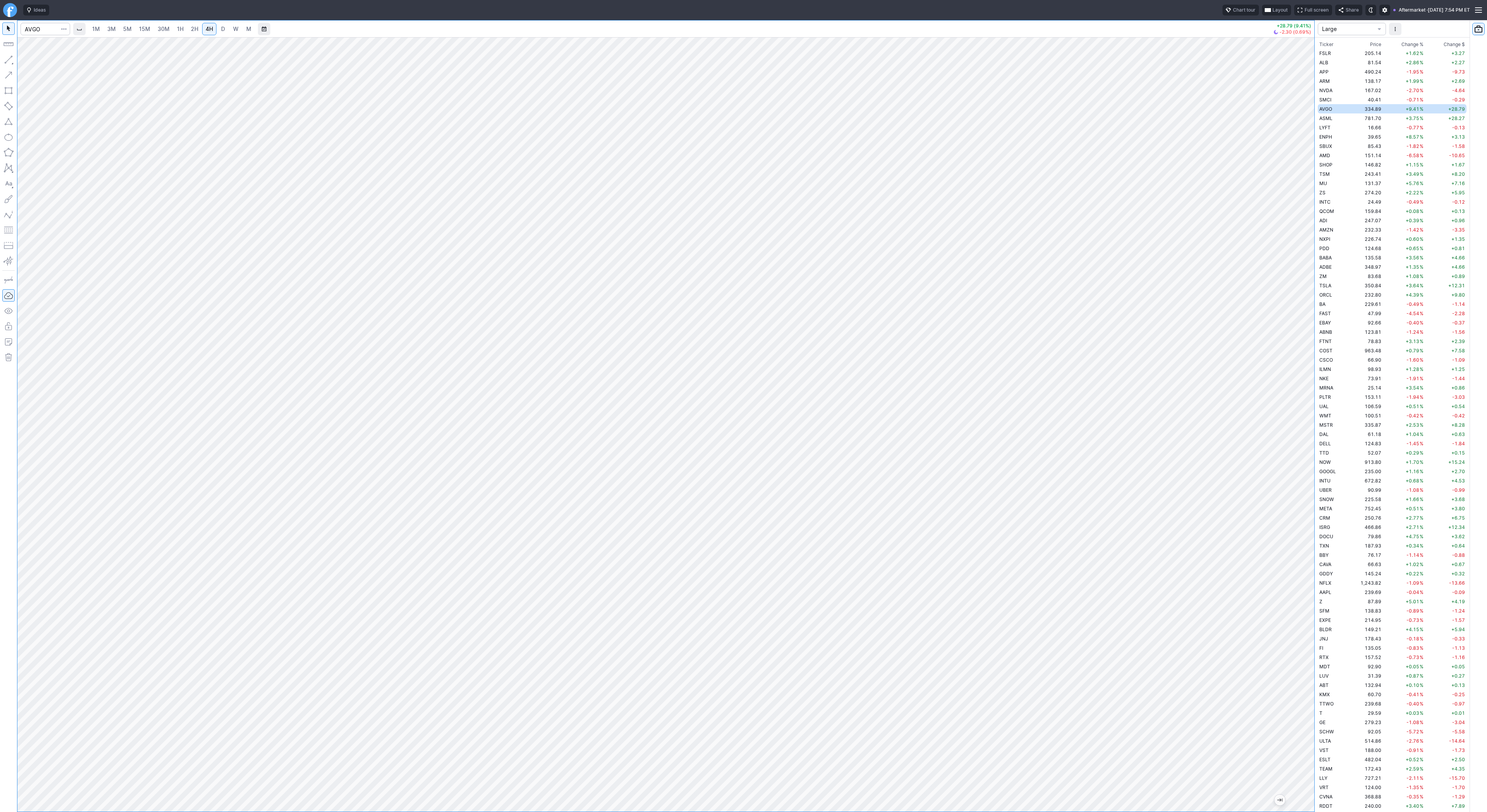
drag, startPoint x: 1302, startPoint y: 417, endPoint x: 1305, endPoint y: 465, distance: 48.1
click at [1306, 466] on div at bounding box center [1306, 422] width 16 height 755
click at [218, 28] on link "D" at bounding box center [223, 29] width 12 height 12
click at [236, 32] on span "W" at bounding box center [236, 28] width 5 height 6
click at [31, 61] on span "Line" at bounding box center [45, 61] width 31 height 8
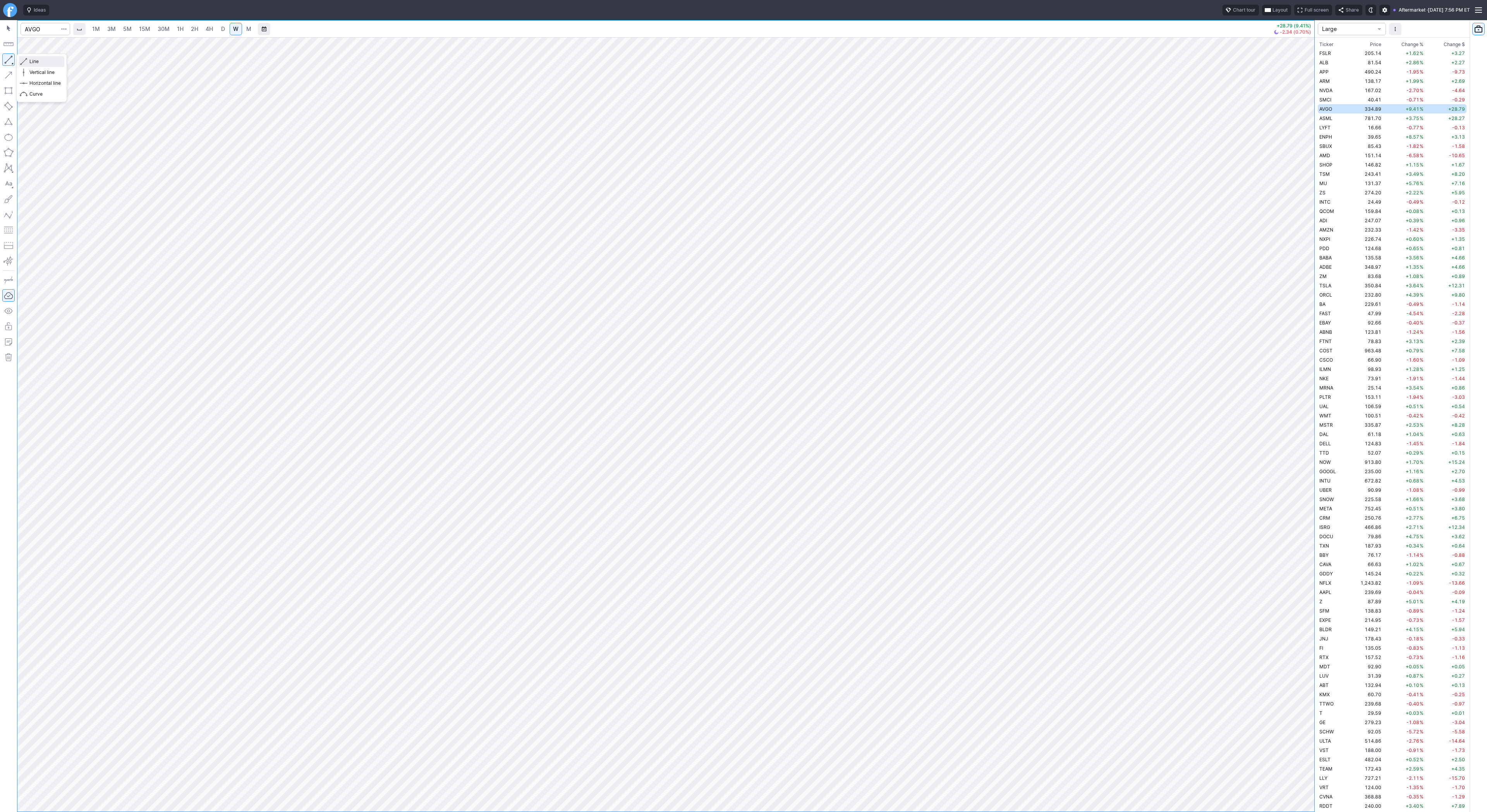
click at [29, 62] on button "Line" at bounding box center [42, 61] width 45 height 11
click at [25, 61] on span "button" at bounding box center [25, 61] width 5 height 11
click at [6, 57] on button "button" at bounding box center [8, 59] width 12 height 12
click at [10, 58] on button "button" at bounding box center [8, 59] width 12 height 12
click at [48, 28] on input "Search" at bounding box center [46, 29] width 50 height 12
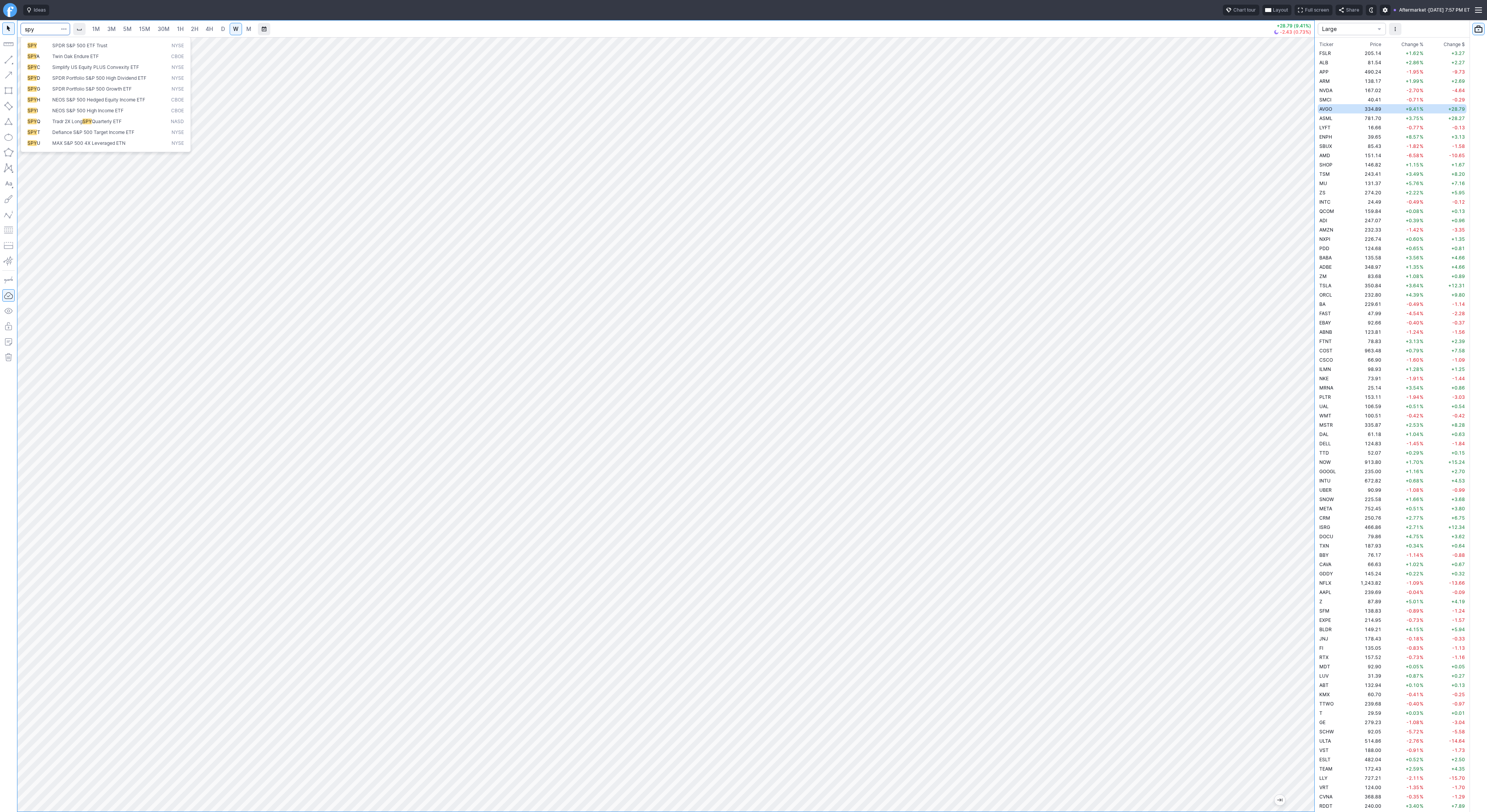
type input "spy"
click at [27, 61] on button "Line" at bounding box center [42, 61] width 45 height 11
click at [9, 58] on button "button" at bounding box center [8, 59] width 12 height 12
click at [34, 61] on span "Line" at bounding box center [45, 61] width 31 height 8
click at [178, 28] on span "1H" at bounding box center [180, 28] width 6 height 6
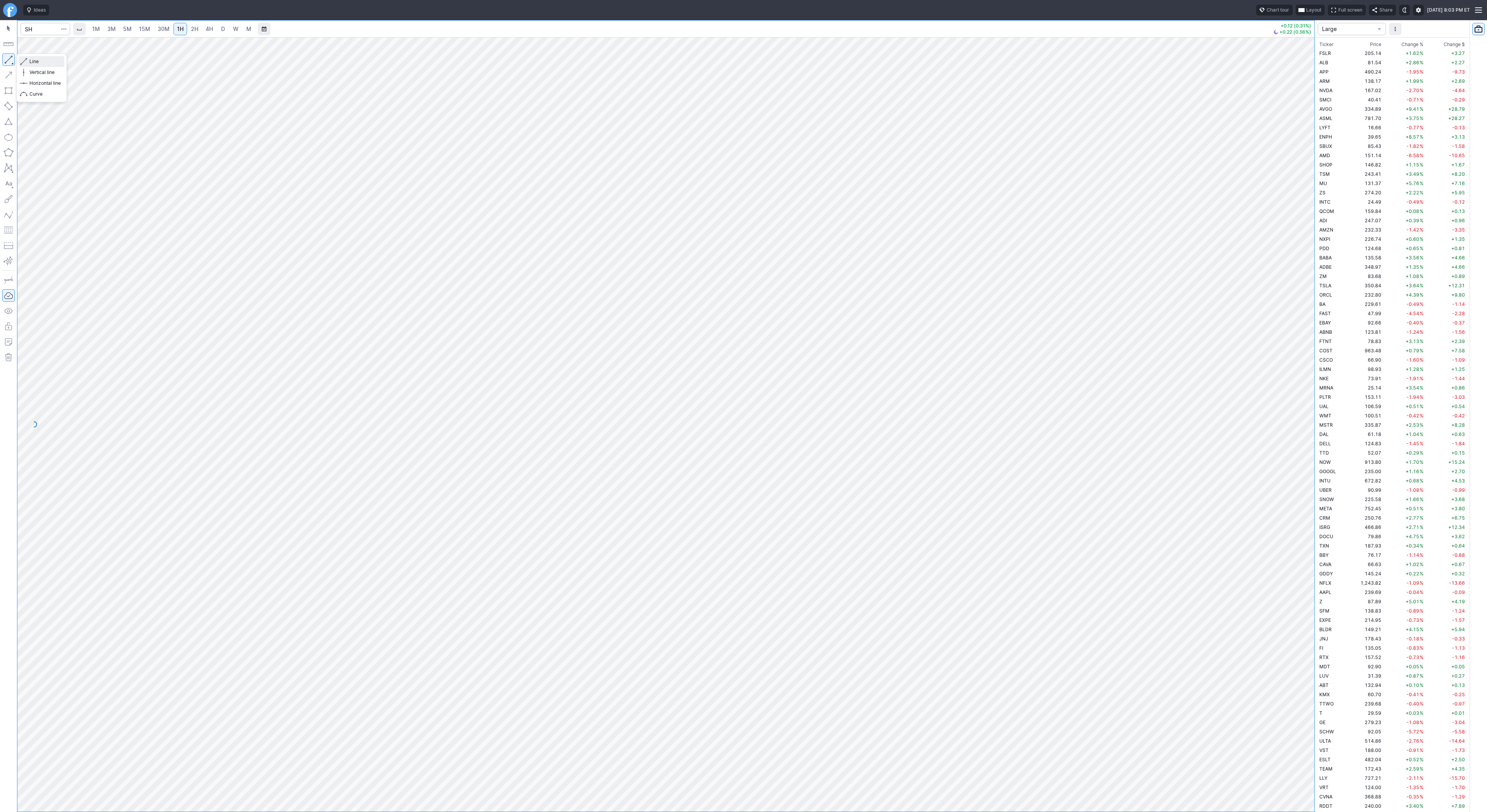
click at [24, 59] on span "button" at bounding box center [25, 61] width 5 height 11
